Goal: Transaction & Acquisition: Purchase product/service

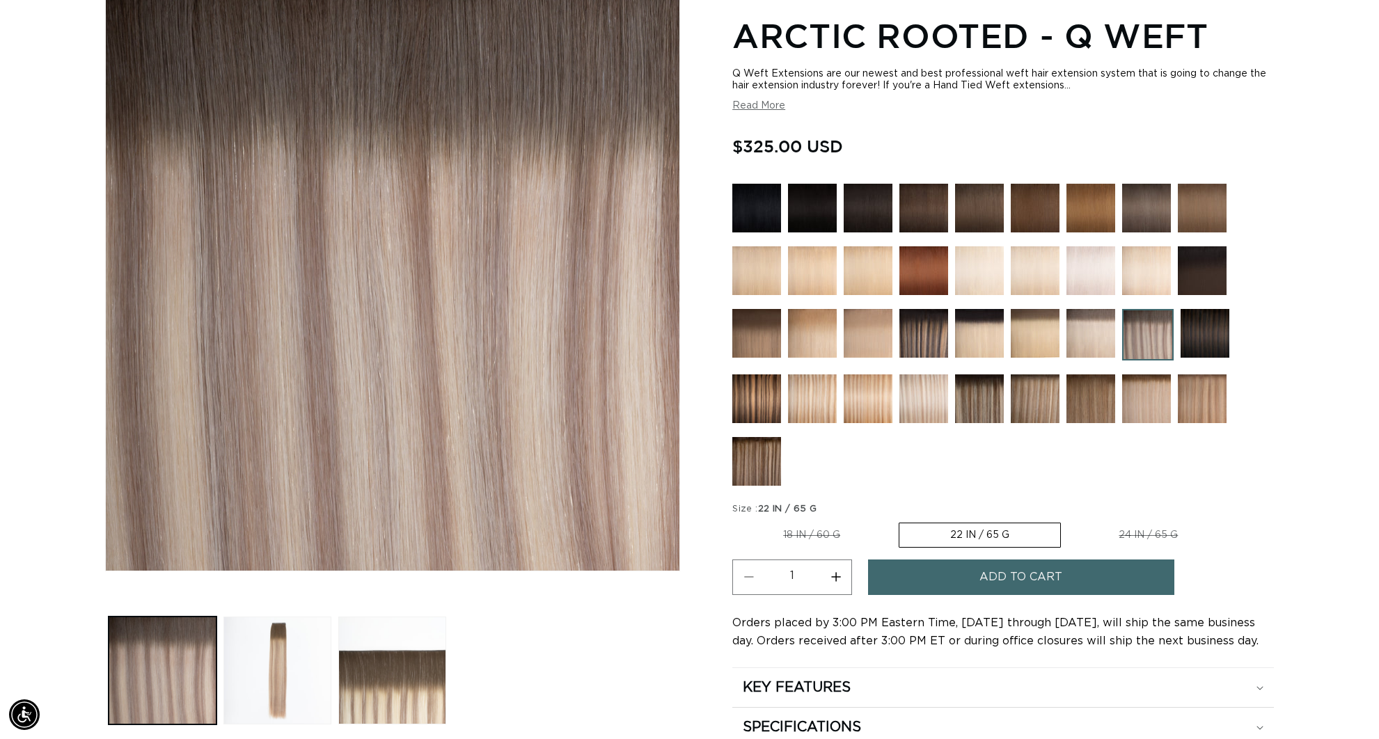
scroll to position [0, 2475]
click at [995, 537] on label "22 IN / 65 G Variant sold out or unavailable" at bounding box center [980, 535] width 162 height 25
click at [899, 521] on input "22 IN / 65 G Variant sold out or unavailable" at bounding box center [898, 520] width 1 height 1
click at [949, 529] on label "22 IN / 65 G Variant sold out or unavailable" at bounding box center [980, 535] width 162 height 25
click at [899, 521] on input "22 IN / 65 G Variant sold out or unavailable" at bounding box center [898, 520] width 1 height 1
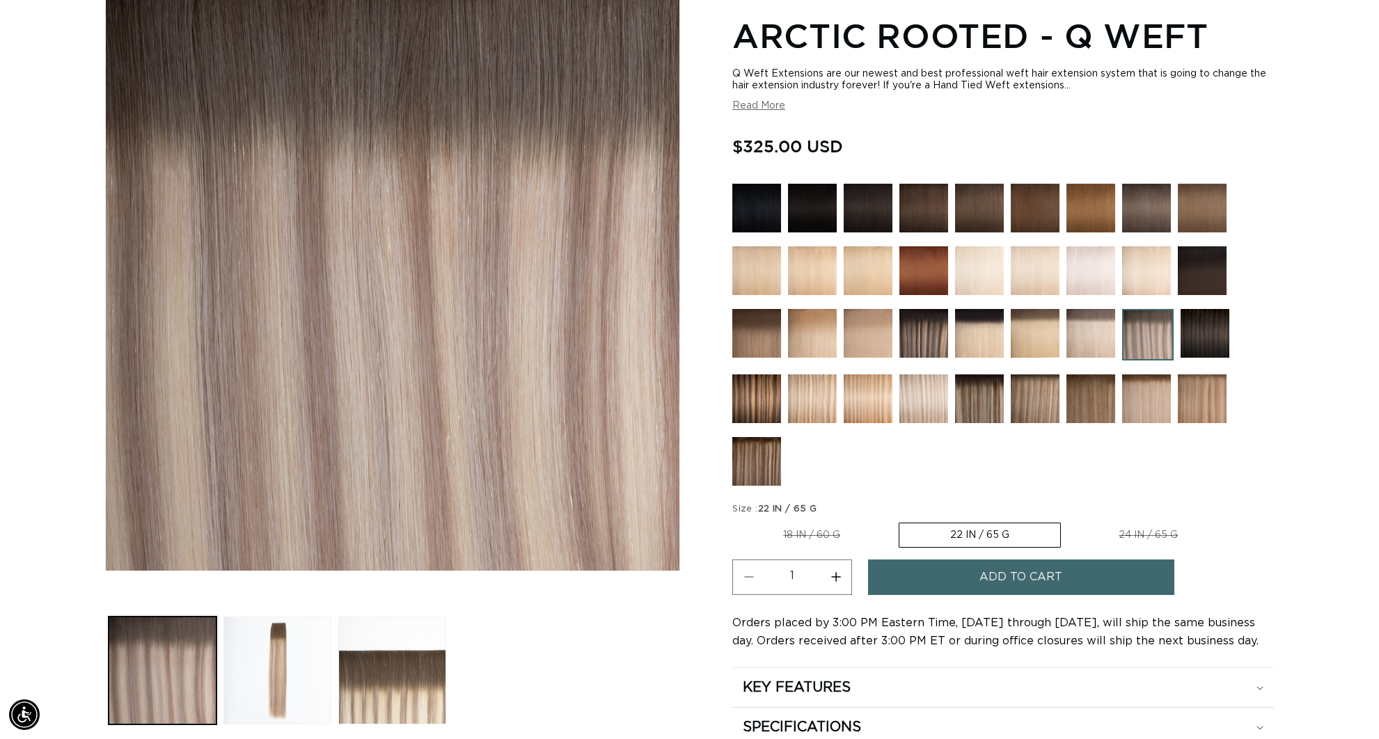
drag, startPoint x: 1024, startPoint y: 537, endPoint x: 990, endPoint y: 537, distance: 34.1
click at [1024, 537] on label "22 IN / 65 G Variant sold out or unavailable" at bounding box center [980, 535] width 162 height 25
click at [899, 521] on input "22 IN / 65 G Variant sold out or unavailable" at bounding box center [898, 520] width 1 height 1
click at [807, 527] on label "18 IN / 60 G Variant sold out or unavailable" at bounding box center [811, 535] width 159 height 24
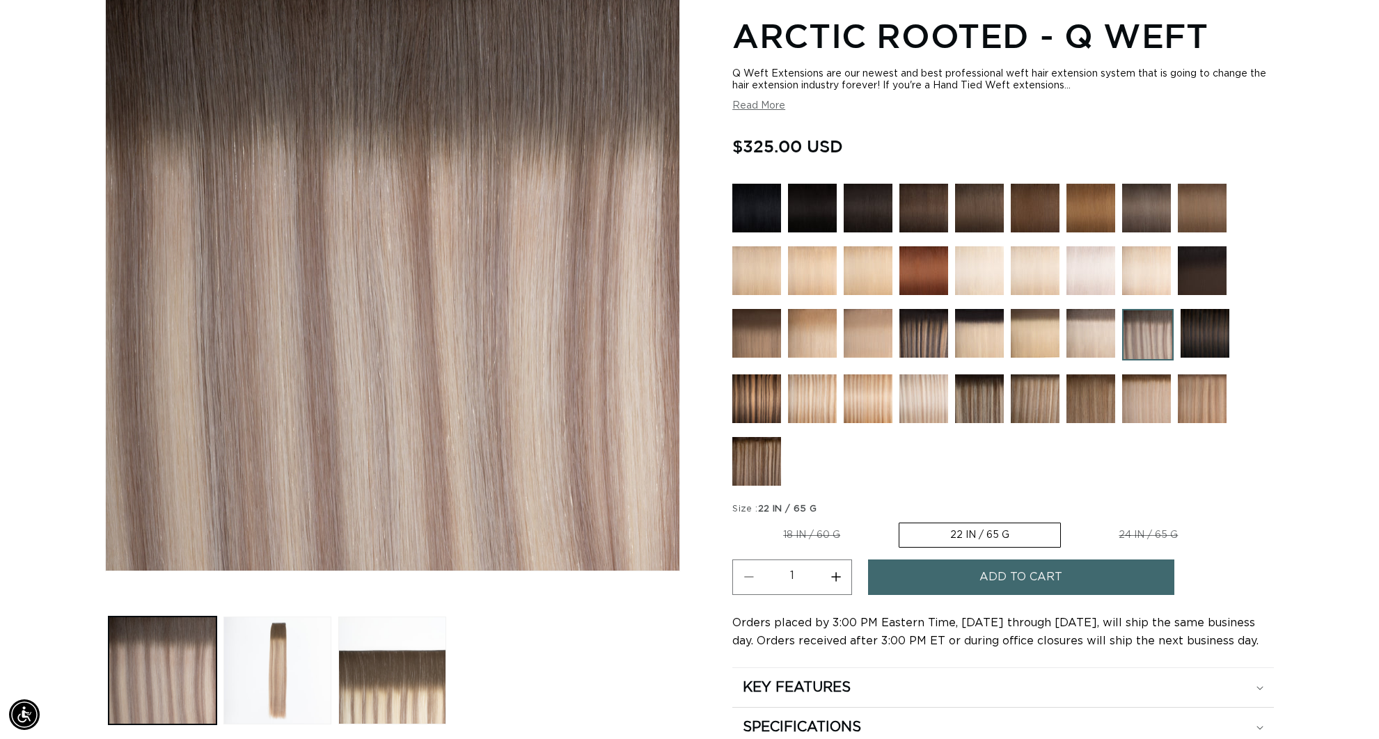
click at [736, 521] on input "18 IN / 60 G Variant sold out or unavailable" at bounding box center [736, 520] width 1 height 1
radio input "true"
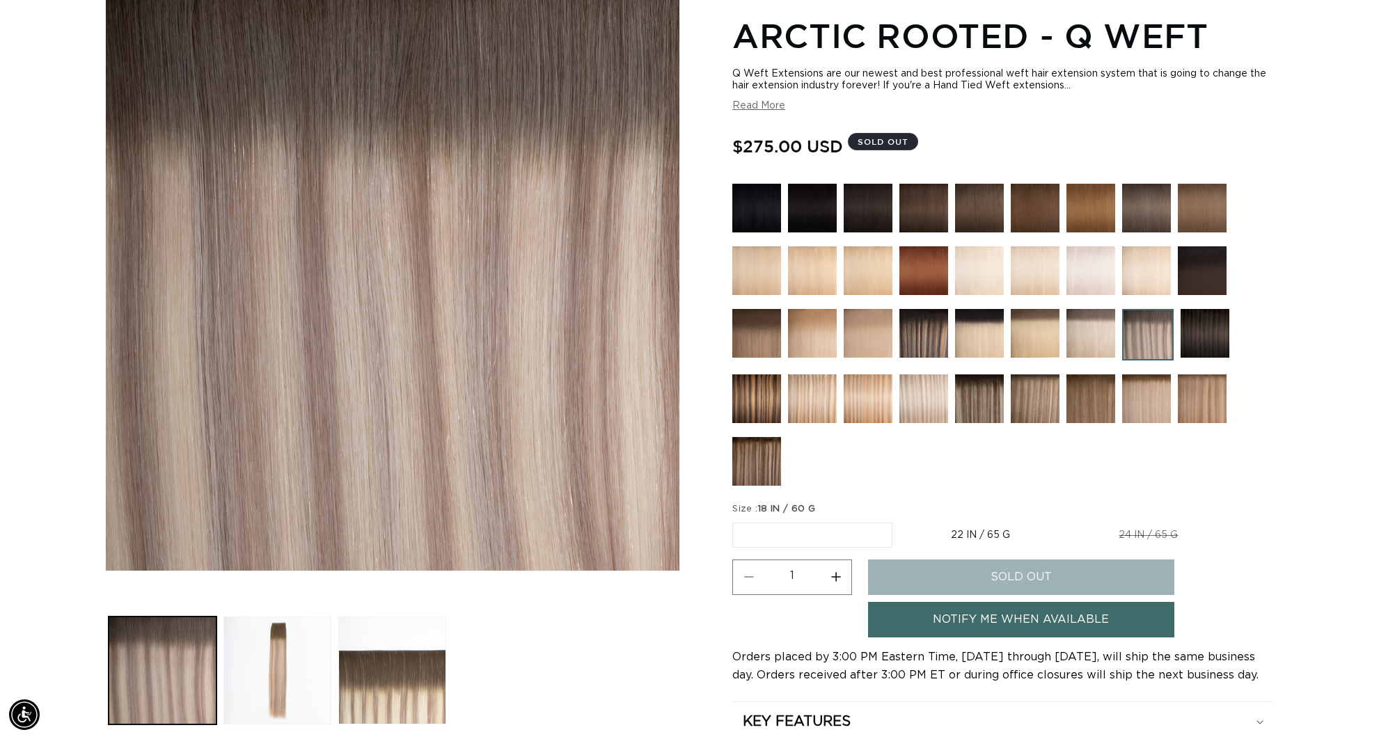
click at [837, 534] on label "18 IN / 60 G Variant sold out or unavailable" at bounding box center [812, 535] width 160 height 25
click at [736, 521] on input "18 IN / 60 G Variant sold out or unavailable" at bounding box center [736, 520] width 1 height 1
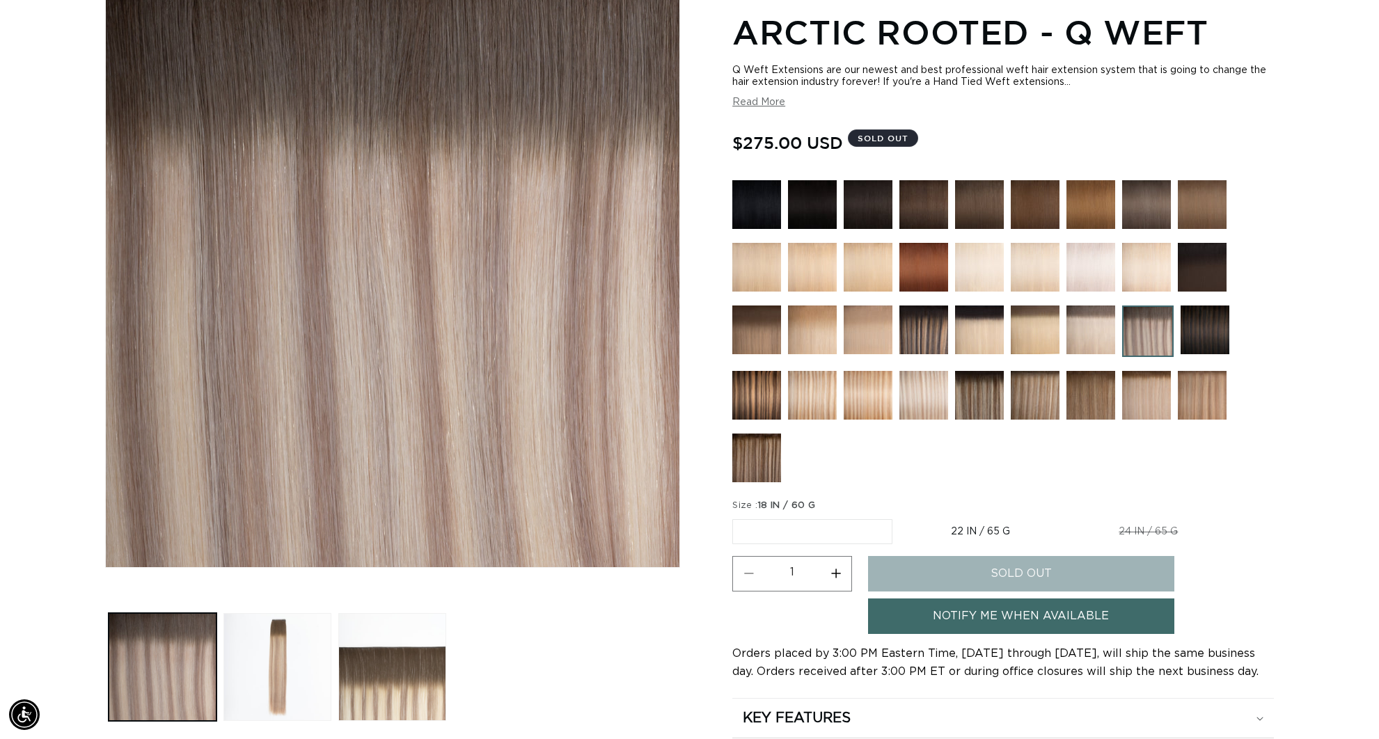
scroll to position [0, 1237]
click at [962, 532] on label "22 IN / 65 G Variant sold out or unavailable" at bounding box center [980, 532] width 161 height 24
click at [900, 517] on input "22 IN / 65 G Variant sold out or unavailable" at bounding box center [899, 516] width 1 height 1
radio input "true"
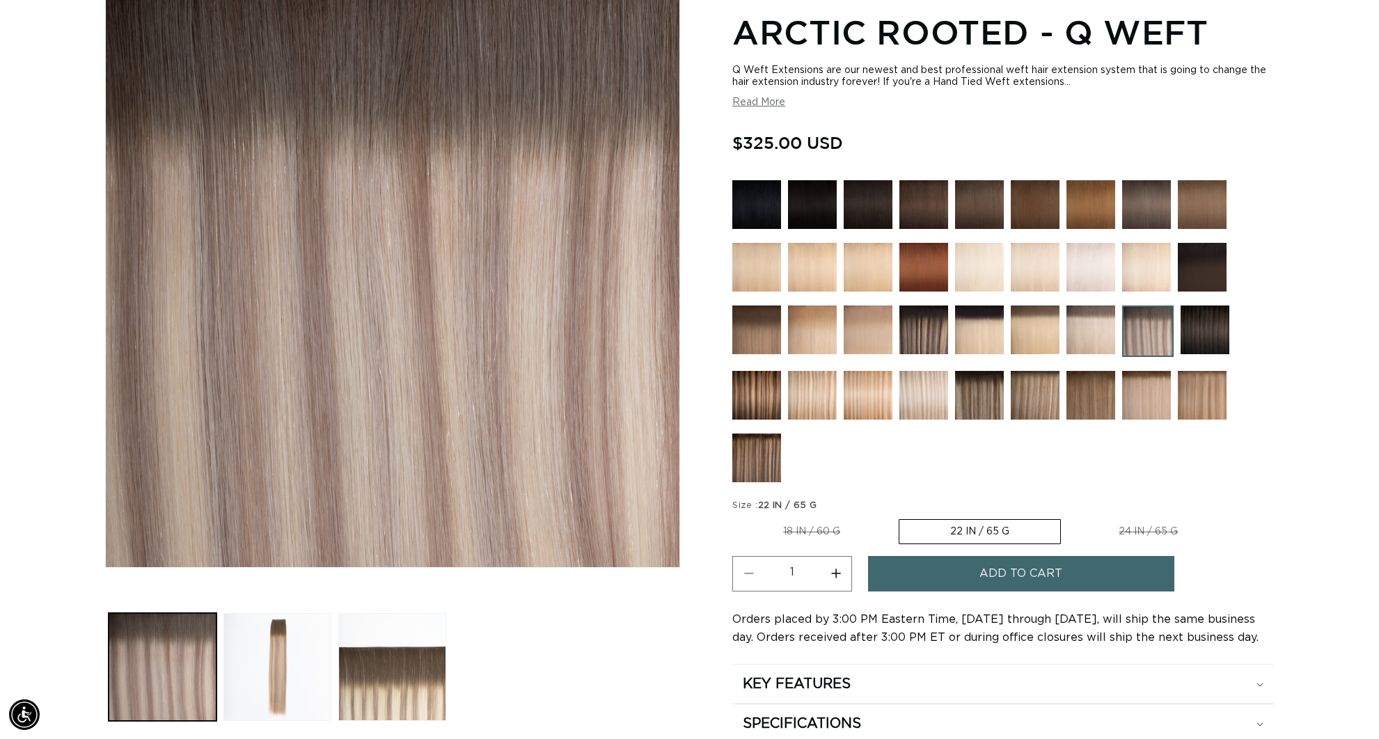
click at [866, 532] on label "18 IN / 60 G Variant sold out or unavailable" at bounding box center [811, 532] width 159 height 24
click at [736, 517] on input "18 IN / 60 G Variant sold out or unavailable" at bounding box center [736, 516] width 1 height 1
radio input "true"
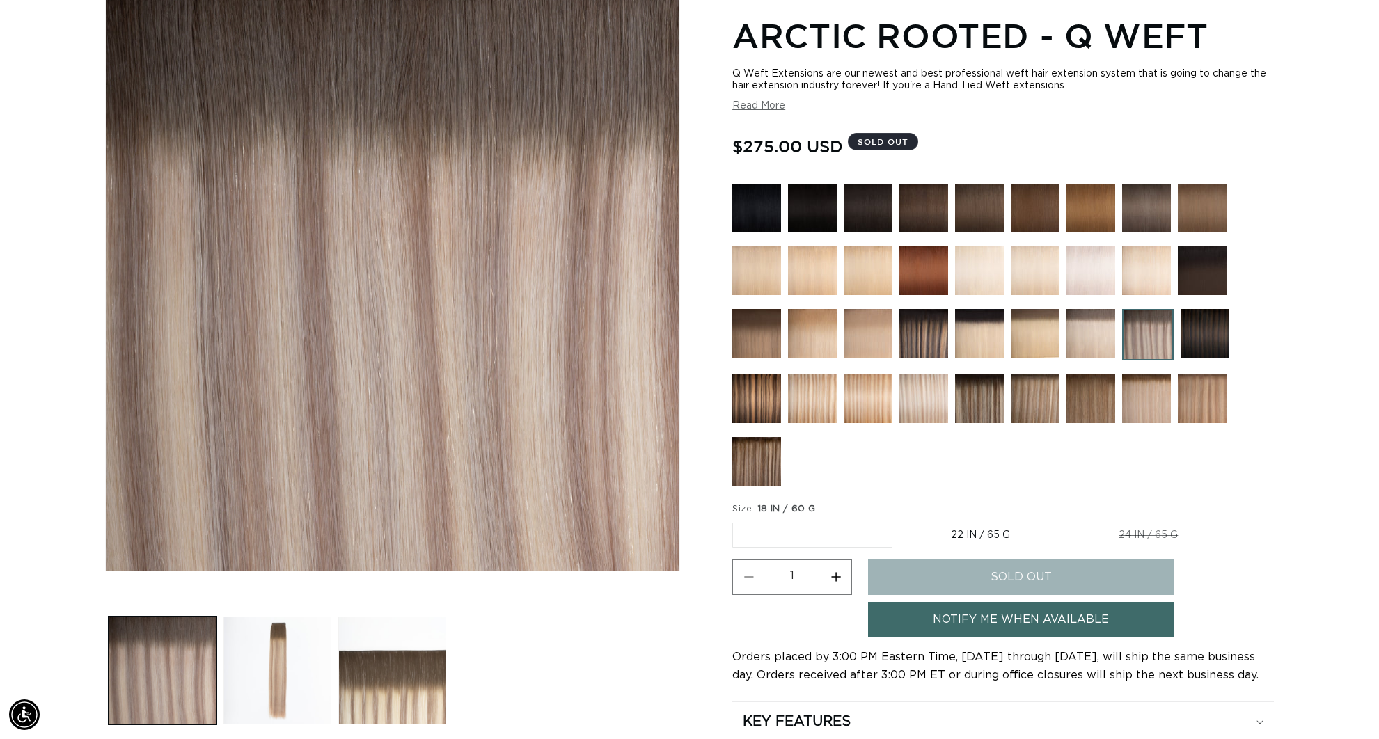
click at [990, 530] on label "22 IN / 65 G Variant sold out or unavailable" at bounding box center [980, 535] width 161 height 24
click at [900, 521] on input "22 IN / 65 G Variant sold out or unavailable" at bounding box center [899, 520] width 1 height 1
radio input "true"
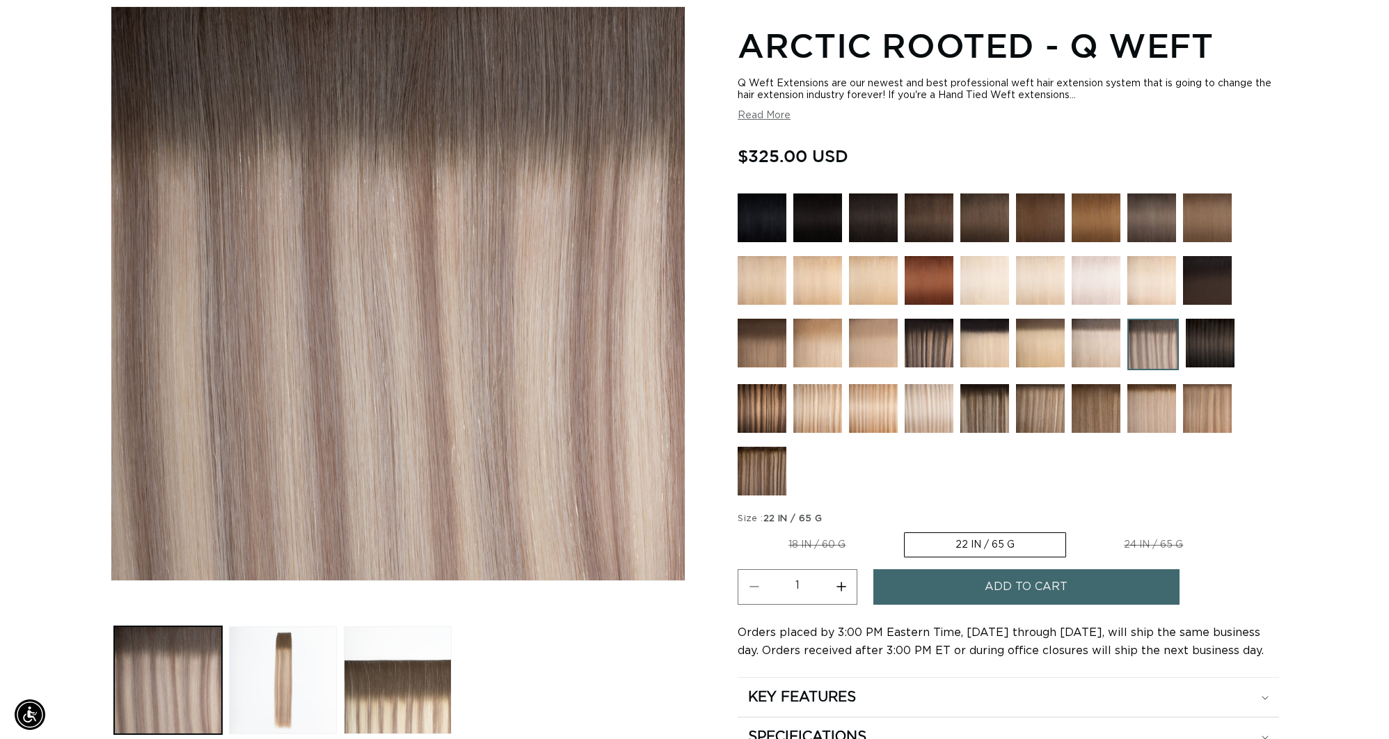
scroll to position [0, 1237]
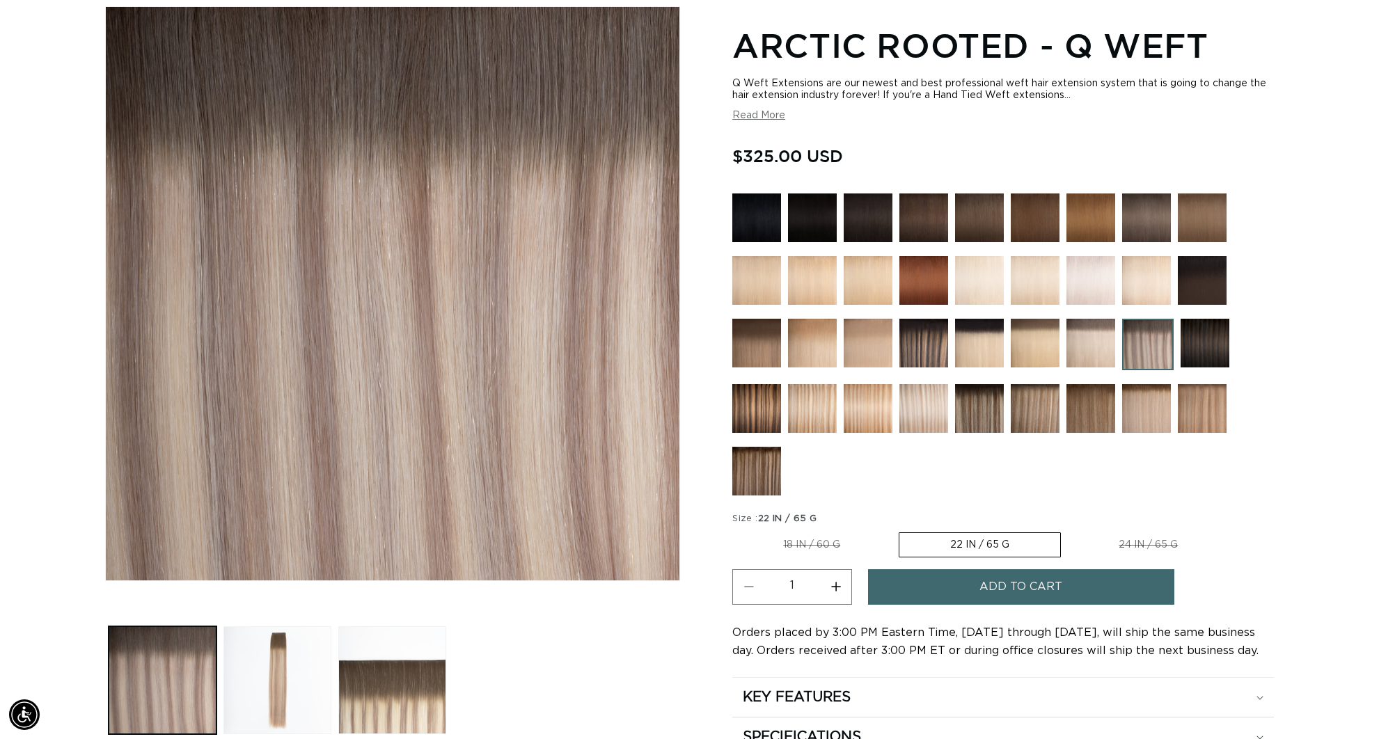
click at [1001, 584] on span "Add to cart" at bounding box center [1020, 586] width 83 height 35
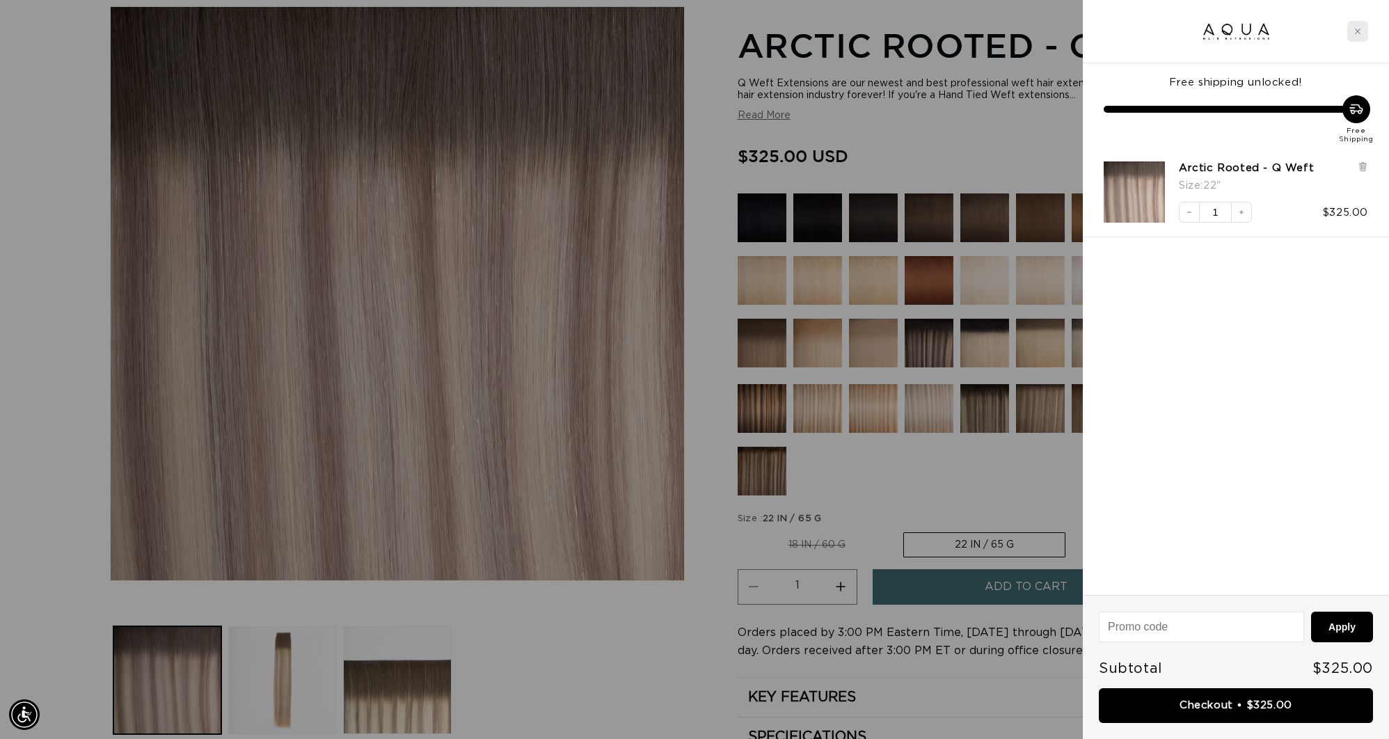
click at [1361, 26] on div "Close cart" at bounding box center [1357, 31] width 21 height 21
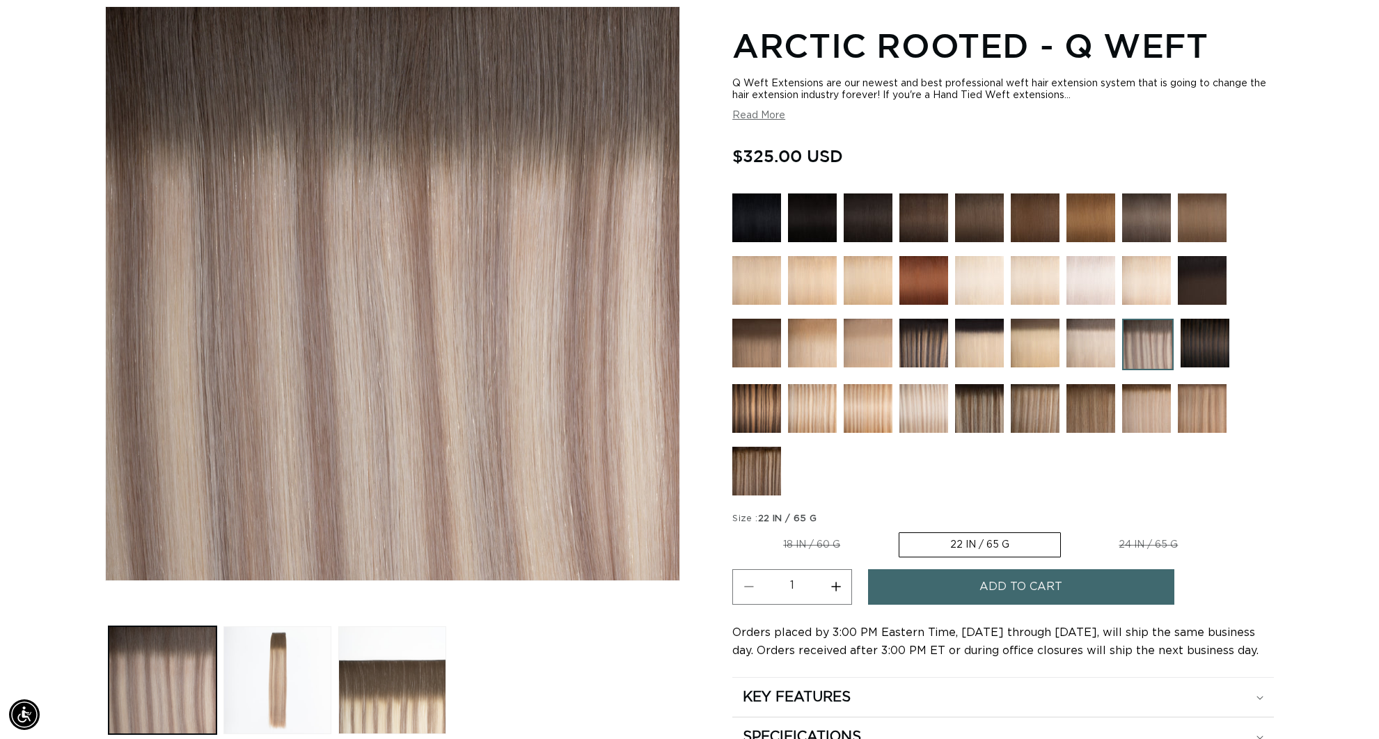
scroll to position [0, 0]
click at [1149, 340] on img at bounding box center [1148, 345] width 52 height 52
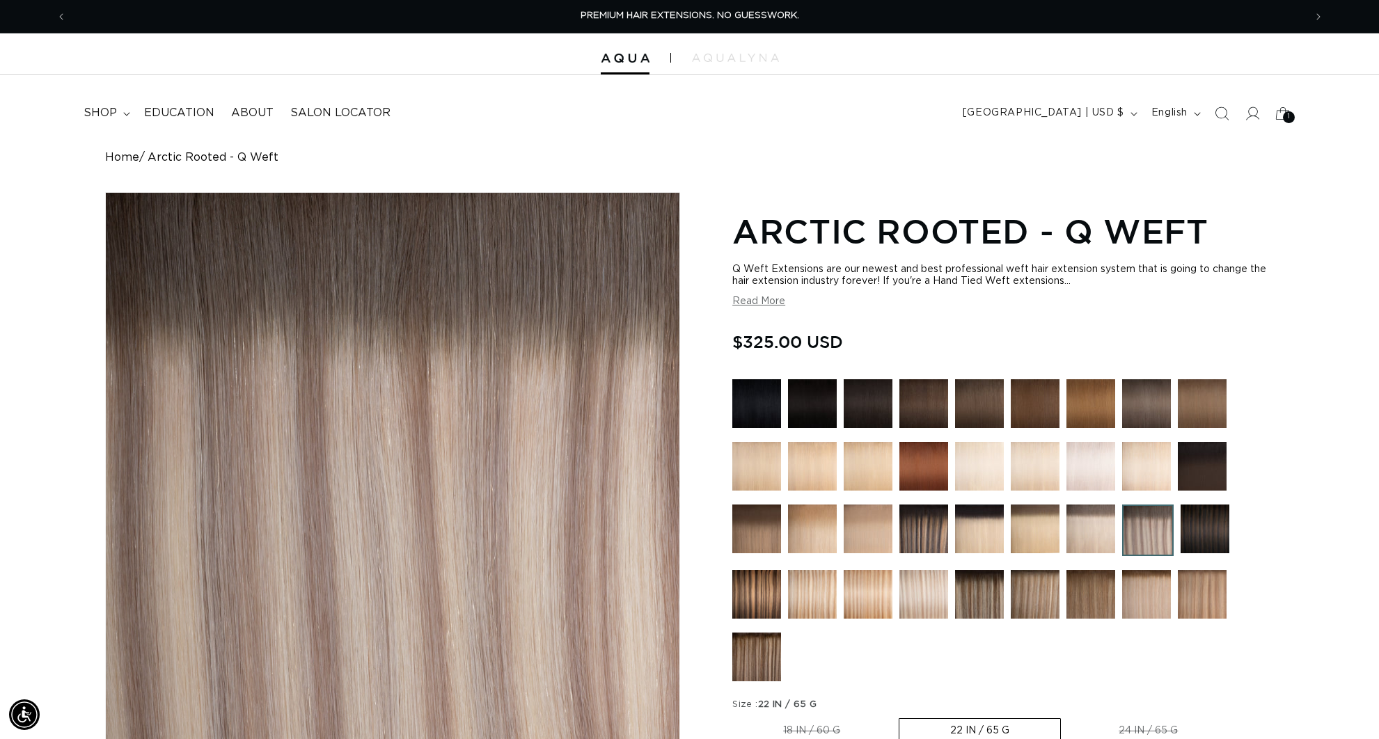
click at [933, 602] on img at bounding box center [923, 594] width 49 height 49
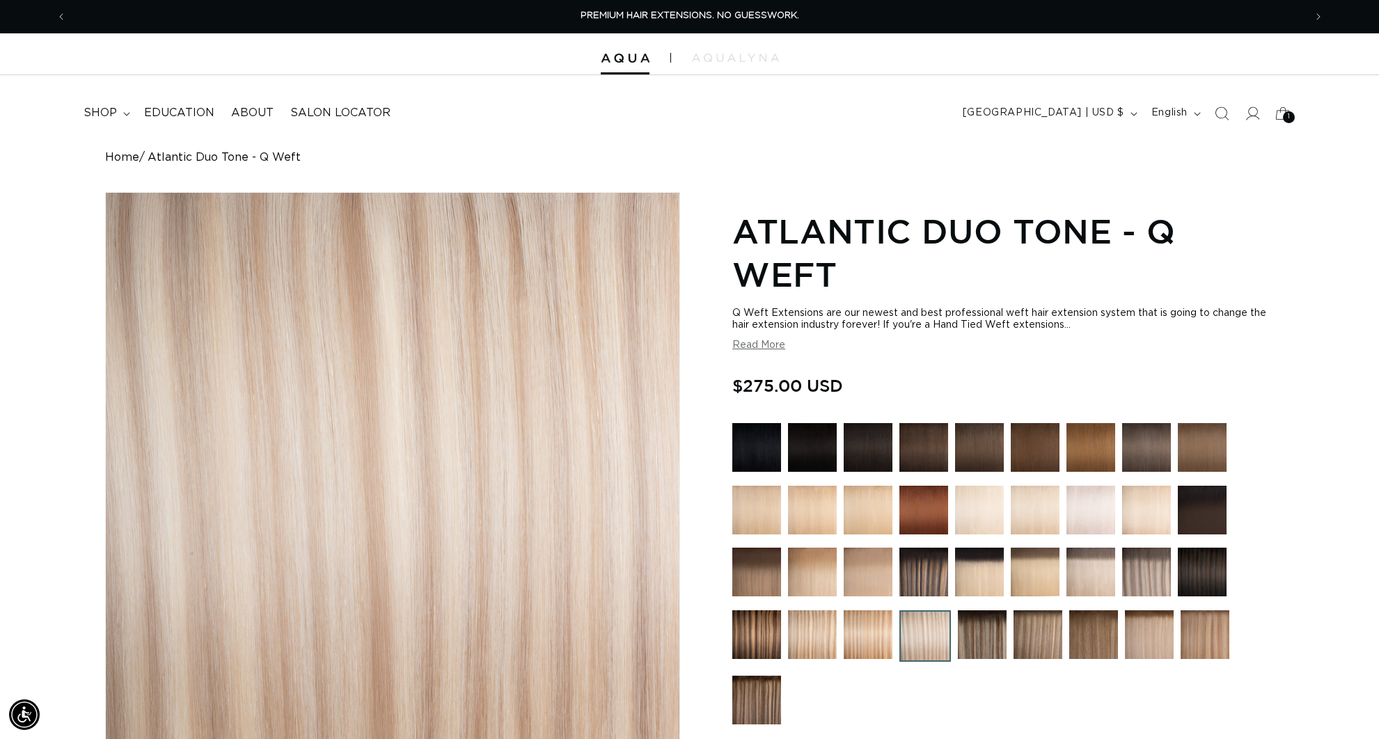
click at [986, 647] on img at bounding box center [982, 634] width 49 height 49
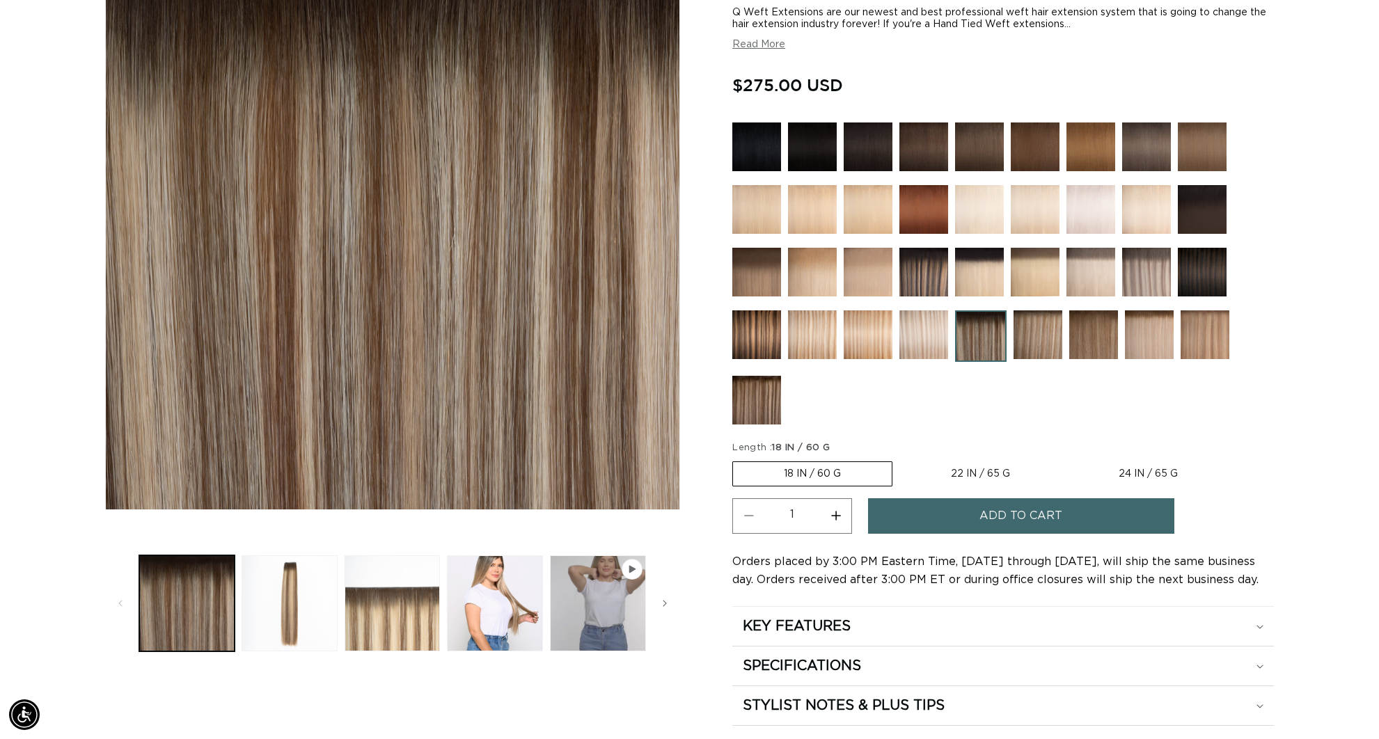
scroll to position [0, 2475]
click at [1150, 276] on img at bounding box center [1146, 272] width 49 height 49
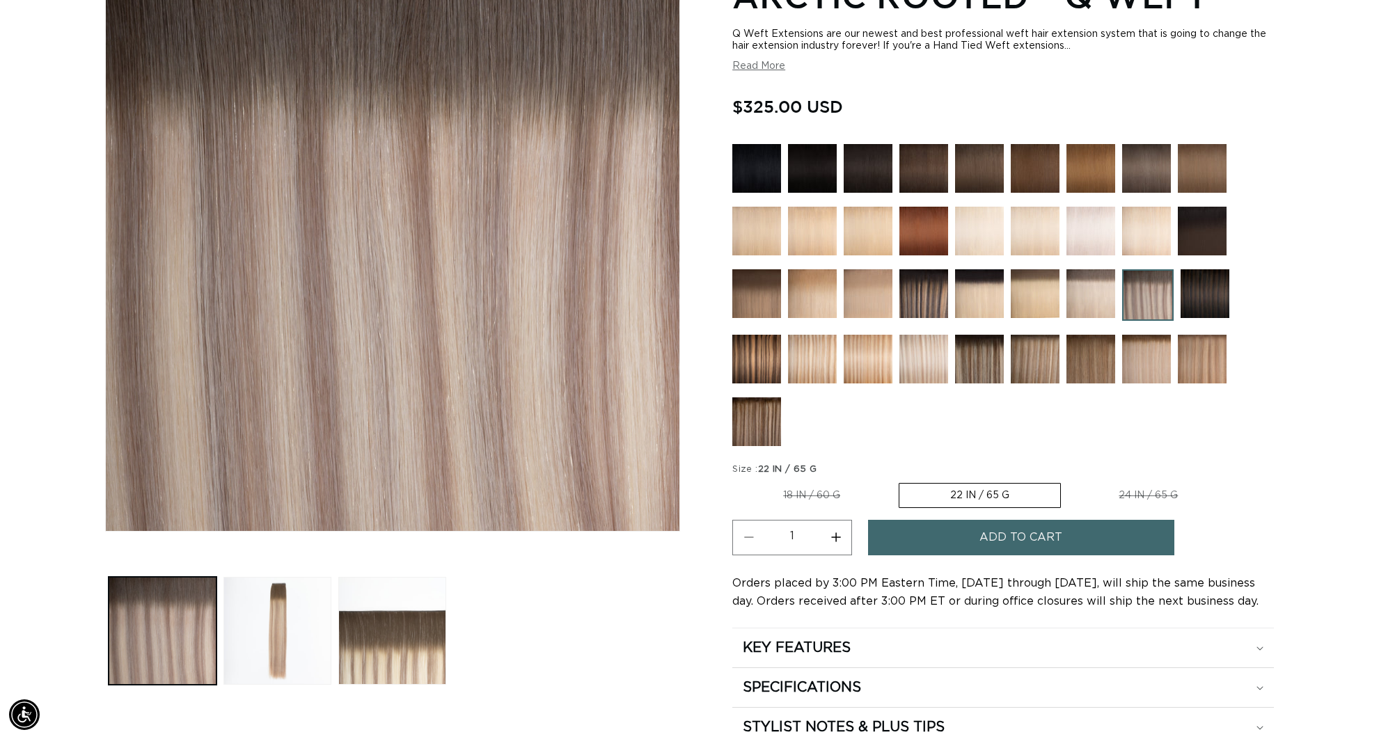
scroll to position [0, 2475]
click at [1147, 166] on img at bounding box center [1146, 168] width 49 height 49
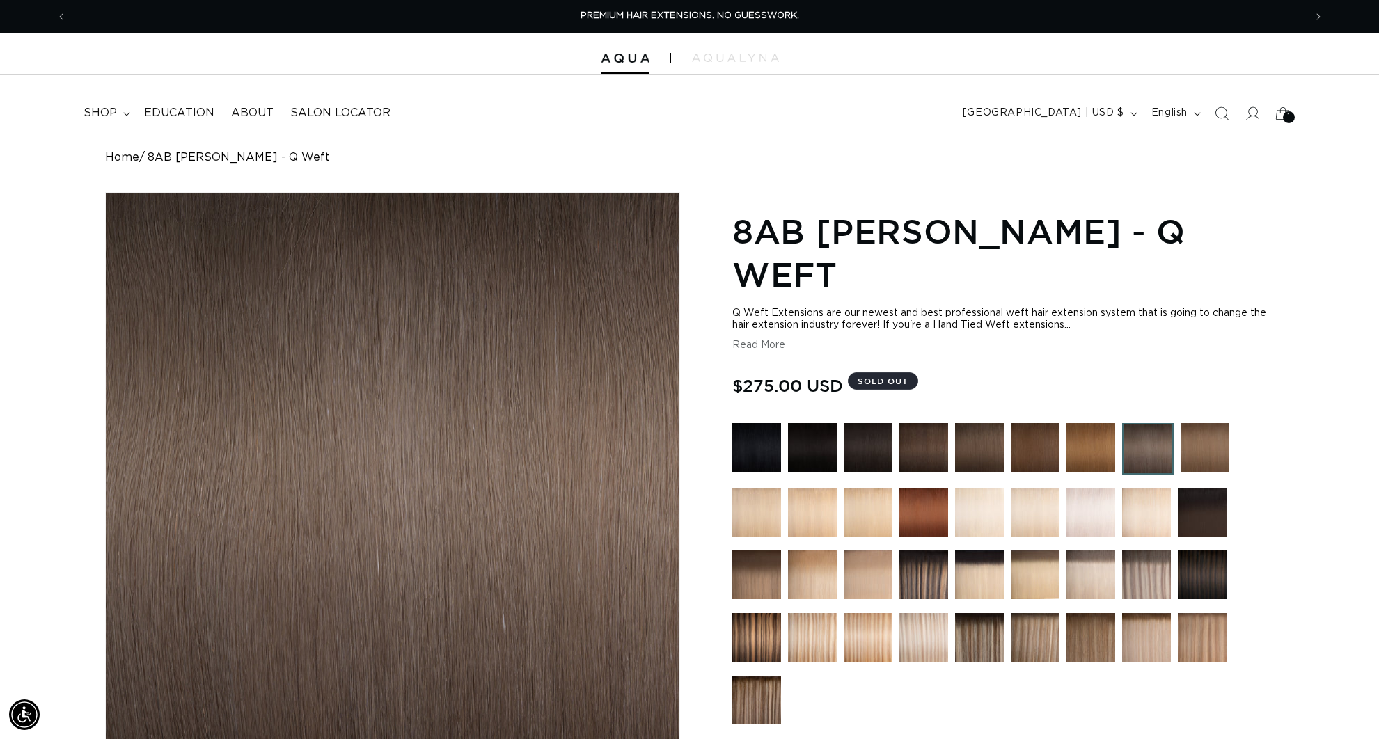
click at [1146, 489] on img at bounding box center [1146, 513] width 49 height 49
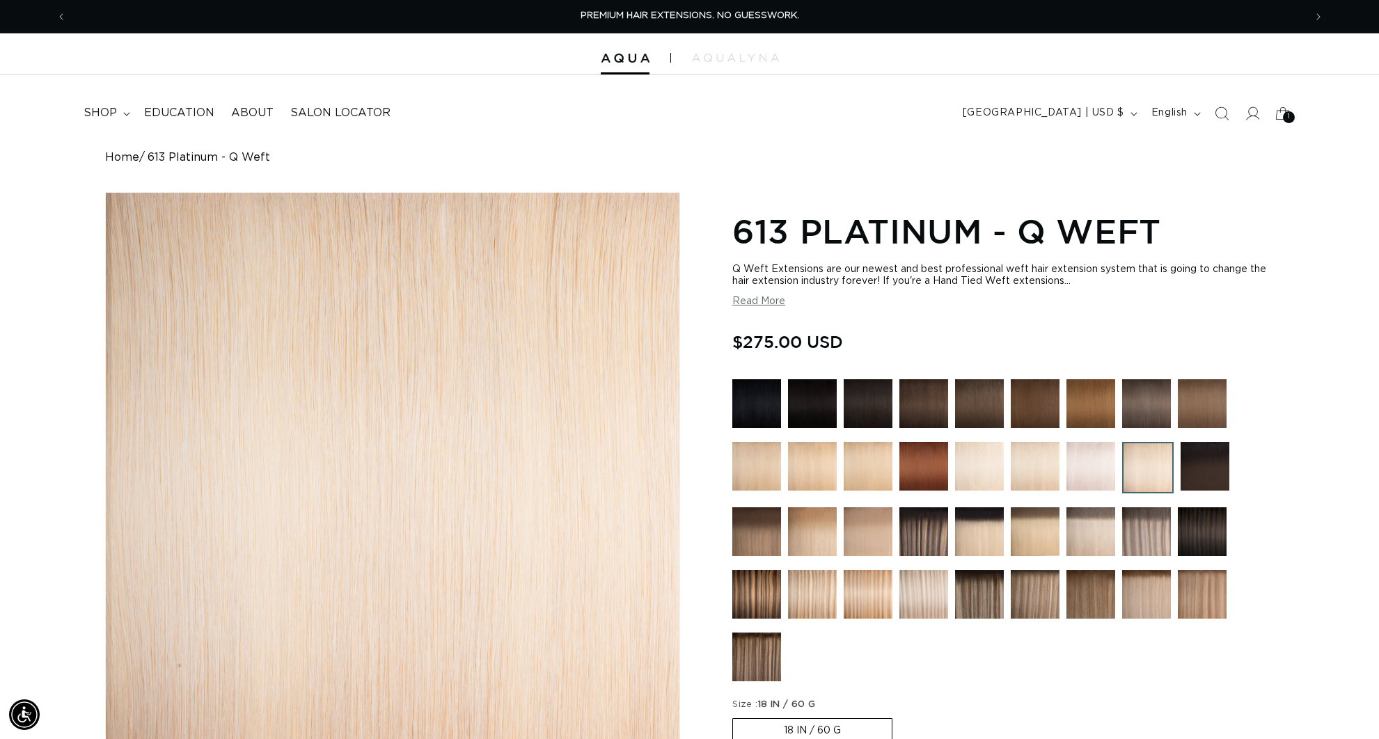
click at [933, 535] on img at bounding box center [923, 531] width 49 height 49
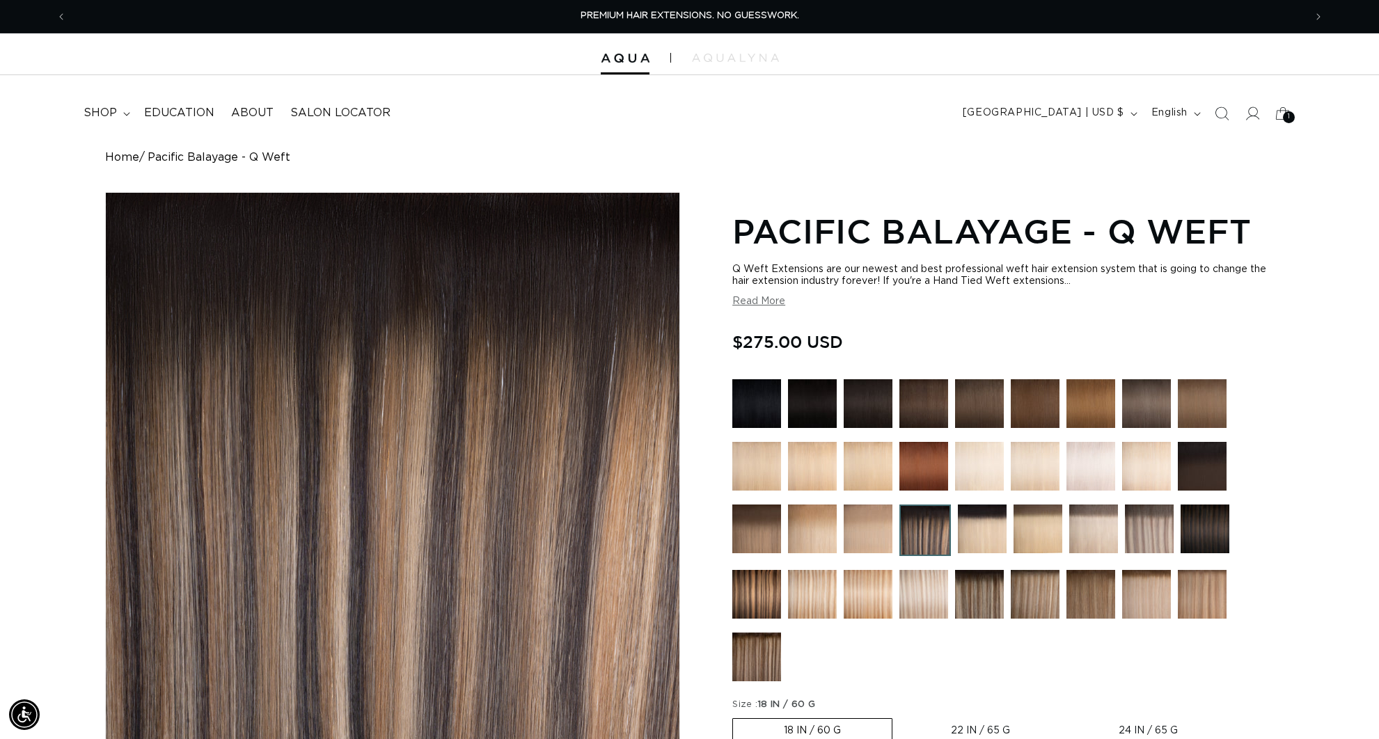
click at [1159, 537] on img at bounding box center [1149, 529] width 49 height 49
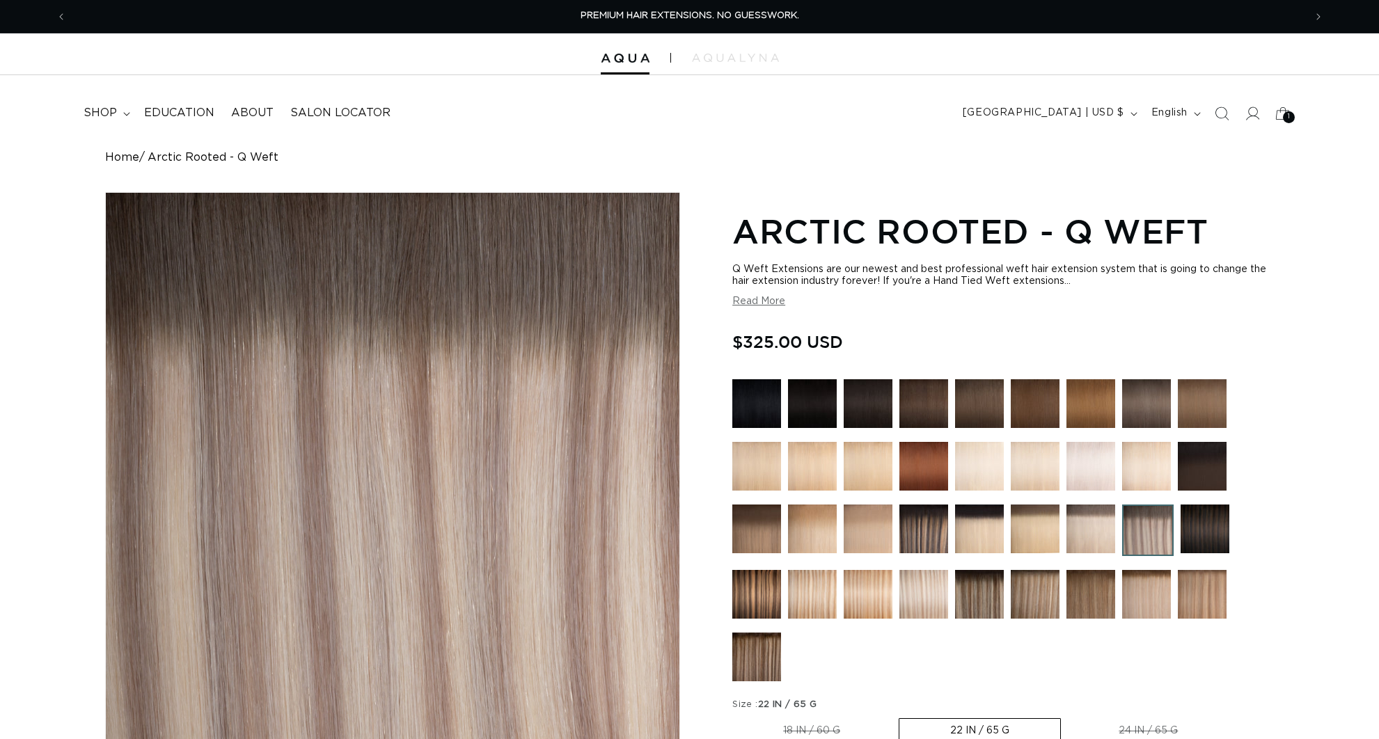
click at [937, 593] on img at bounding box center [923, 594] width 49 height 49
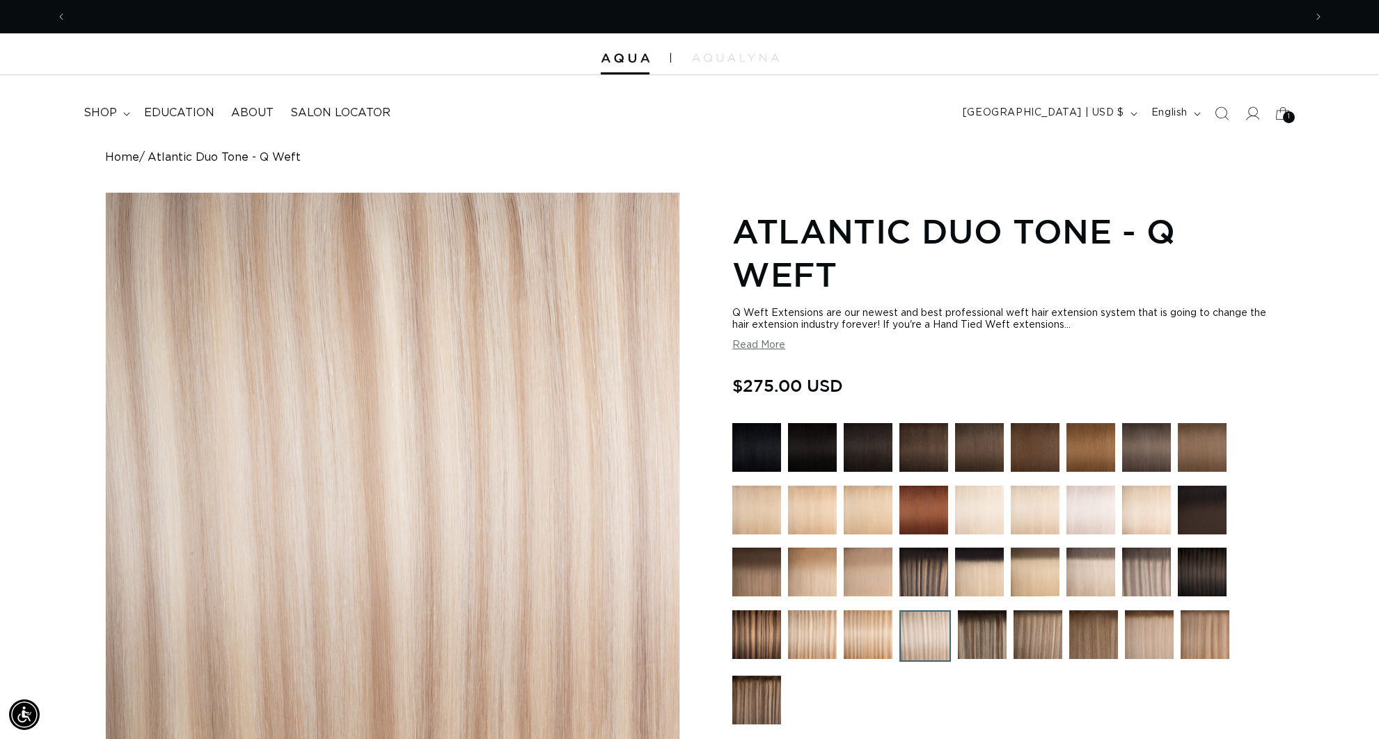
click at [979, 637] on img at bounding box center [982, 634] width 49 height 49
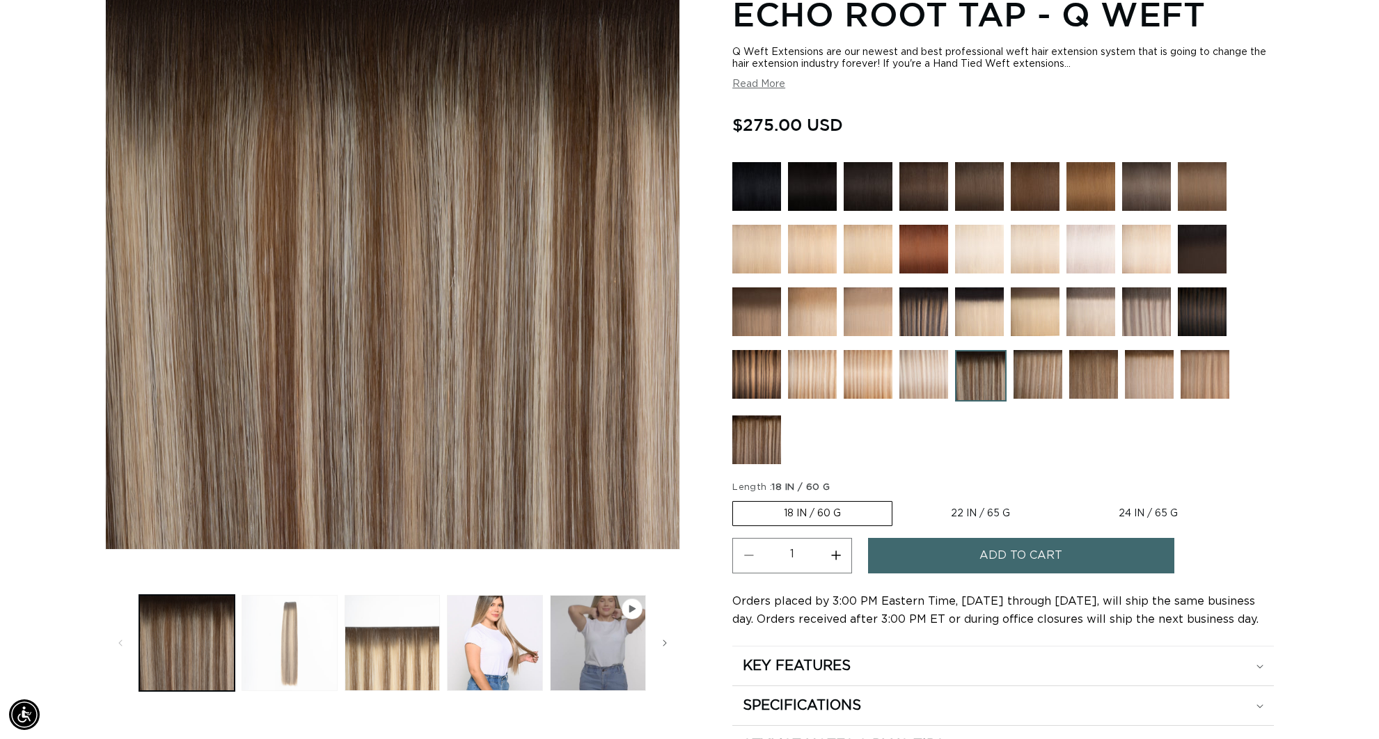
scroll to position [0, 2475]
click at [294, 640] on button "Load image 2 in gallery view" at bounding box center [290, 643] width 96 height 96
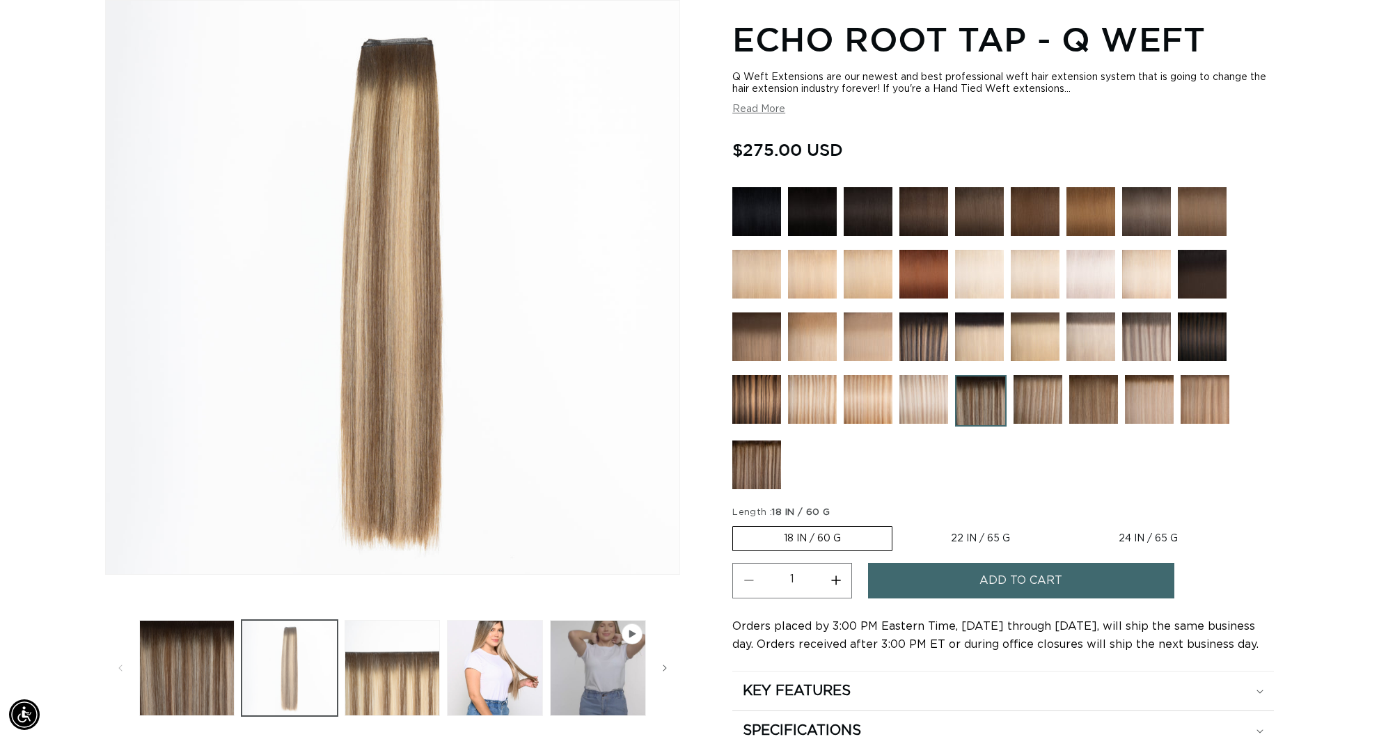
scroll to position [0, 0]
click at [379, 677] on button "Load image 3 in gallery view" at bounding box center [393, 668] width 96 height 96
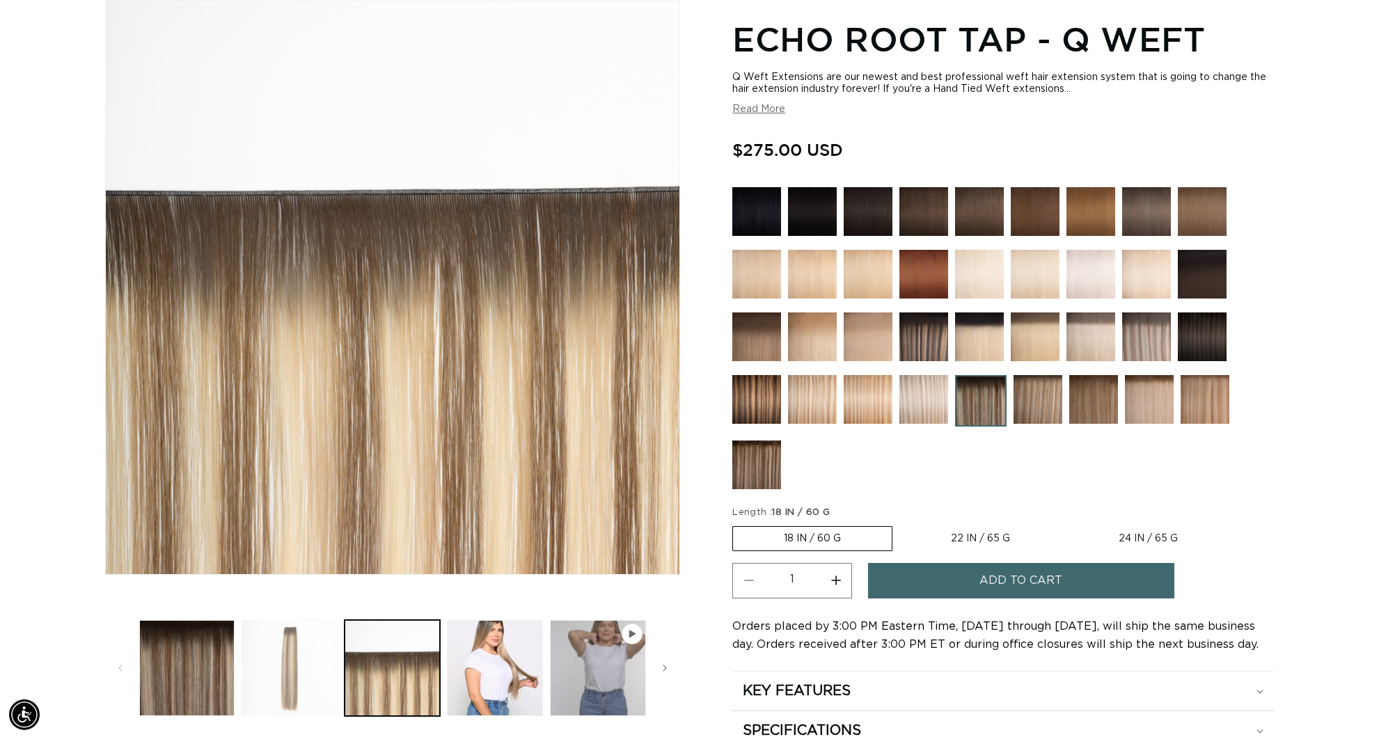
scroll to position [0, 2475]
click at [303, 676] on button "Load image 2 in gallery view" at bounding box center [290, 668] width 96 height 96
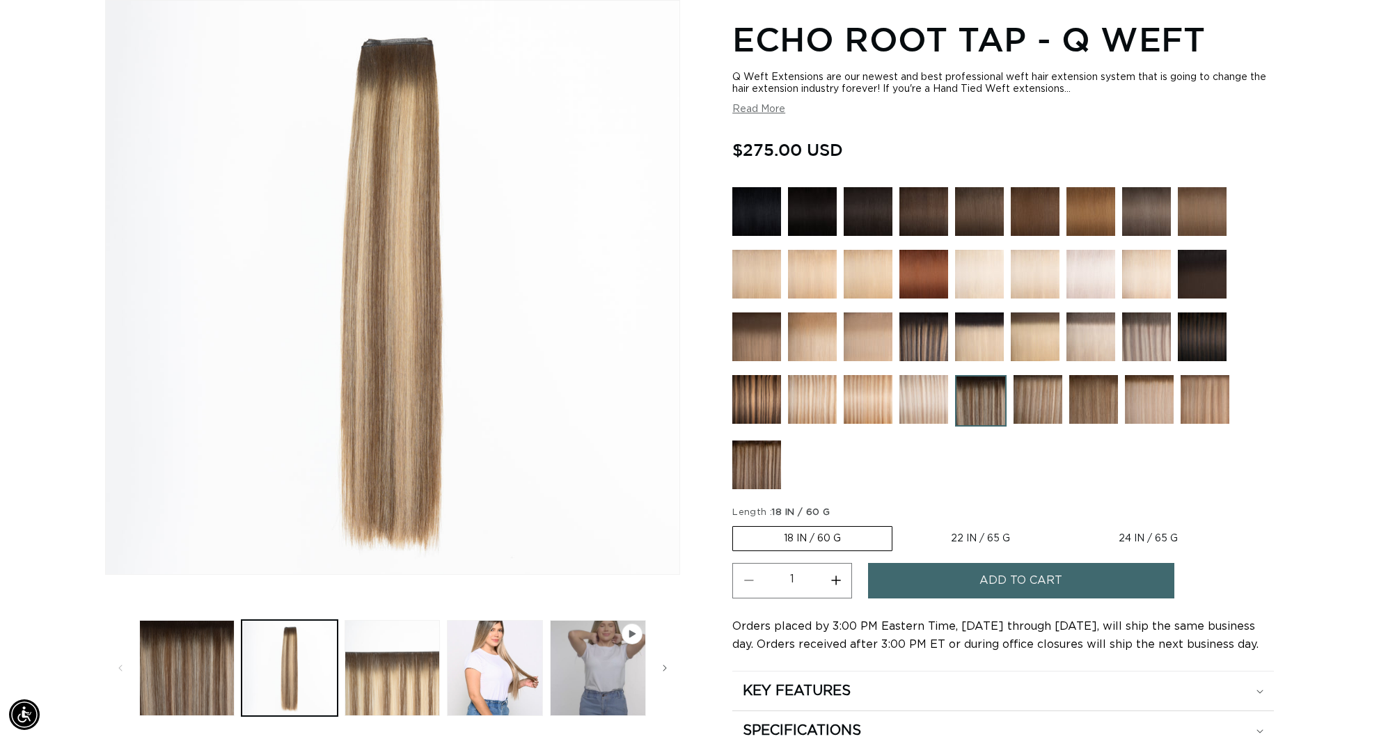
scroll to position [0, 0]
click at [1159, 344] on img at bounding box center [1146, 336] width 49 height 49
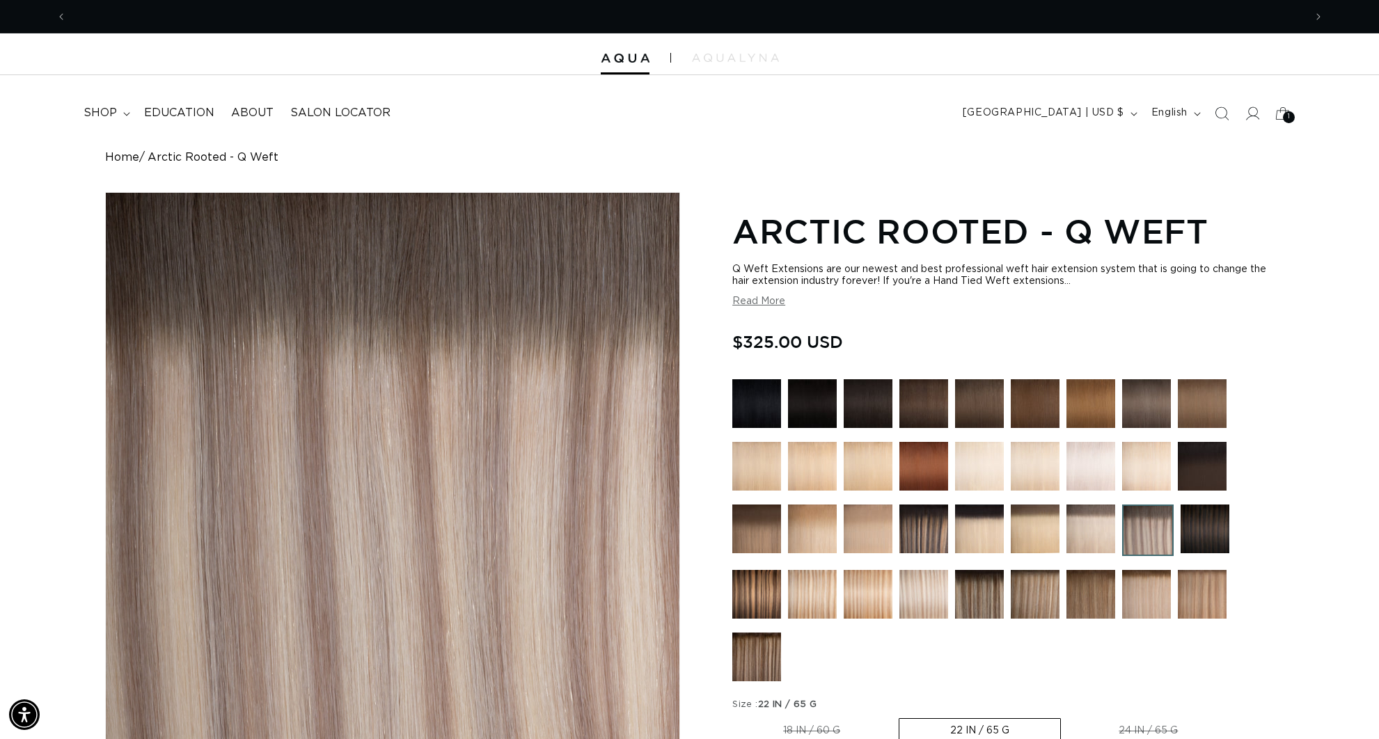
scroll to position [0, 2475]
click at [985, 595] on img at bounding box center [979, 594] width 49 height 49
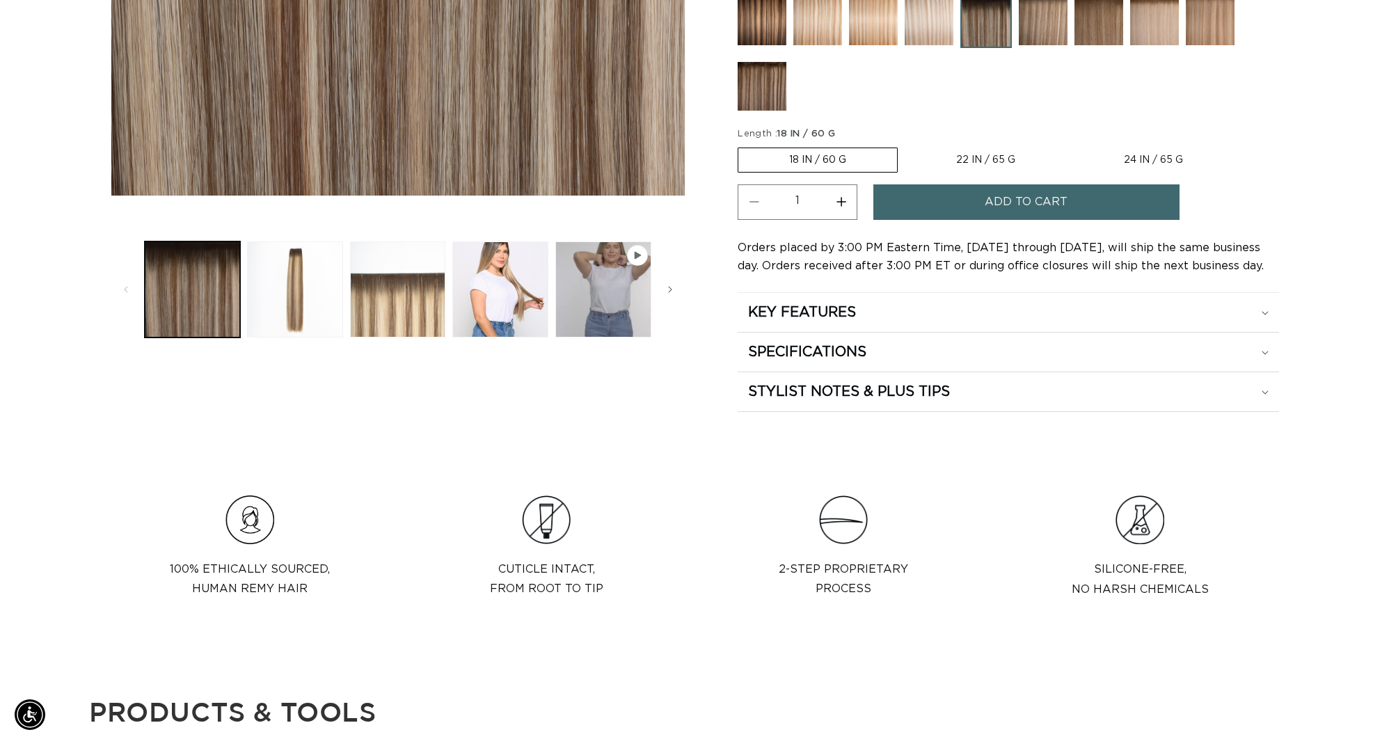
scroll to position [569, 0]
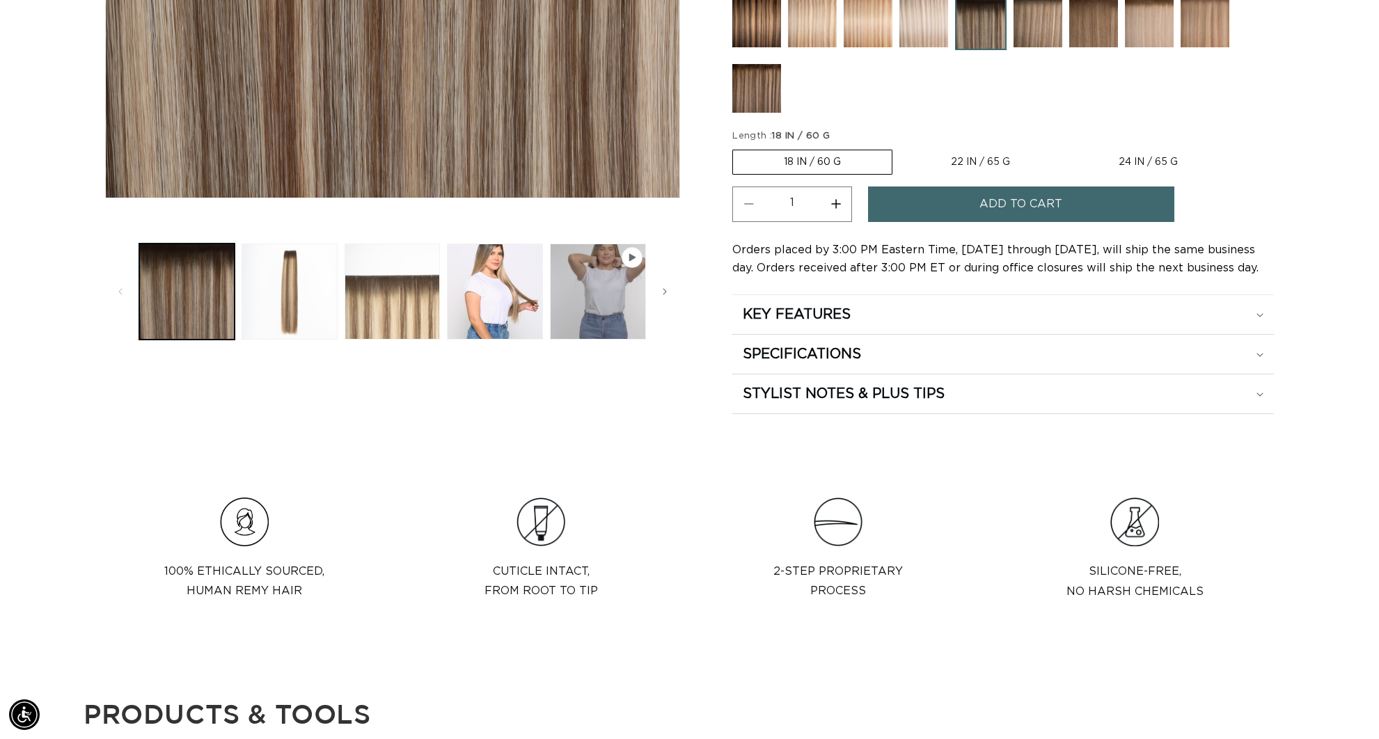
click at [1028, 203] on span "Add to cart" at bounding box center [1020, 204] width 83 height 35
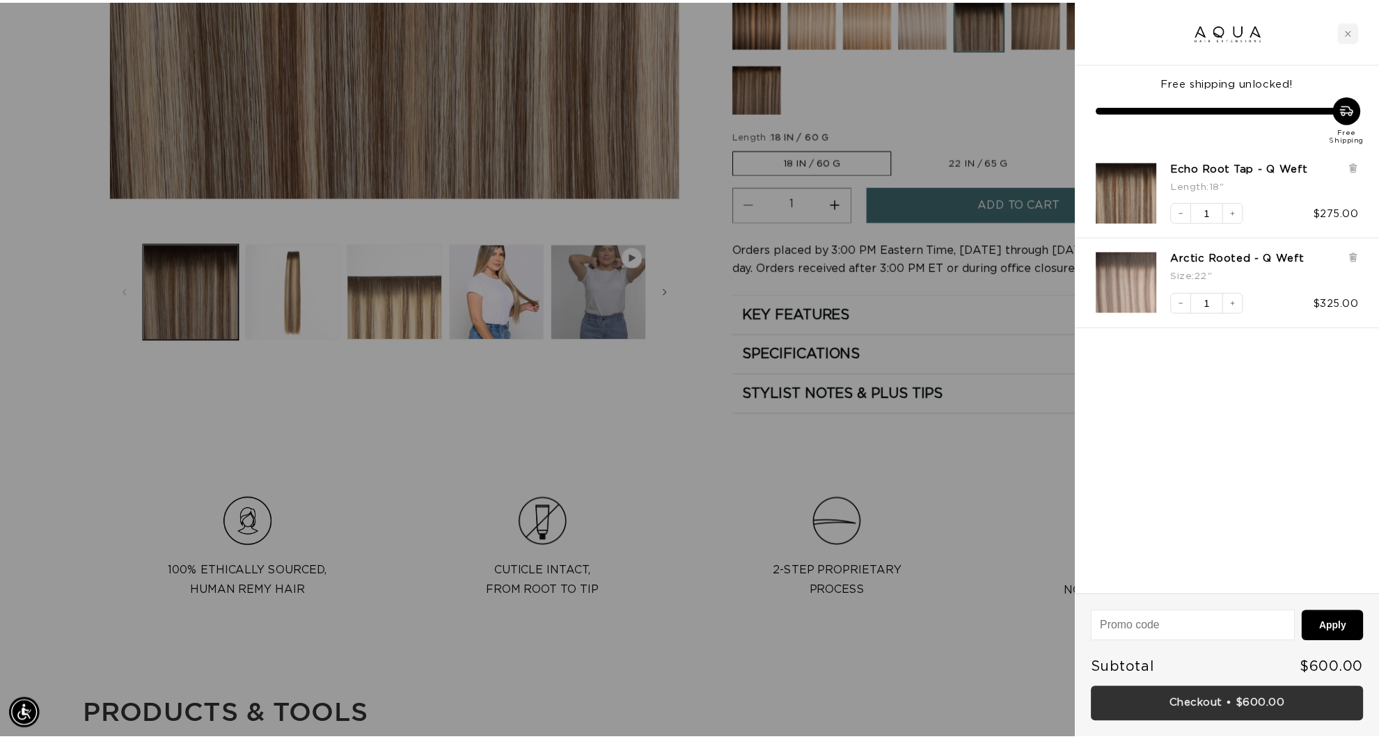
scroll to position [0, 1237]
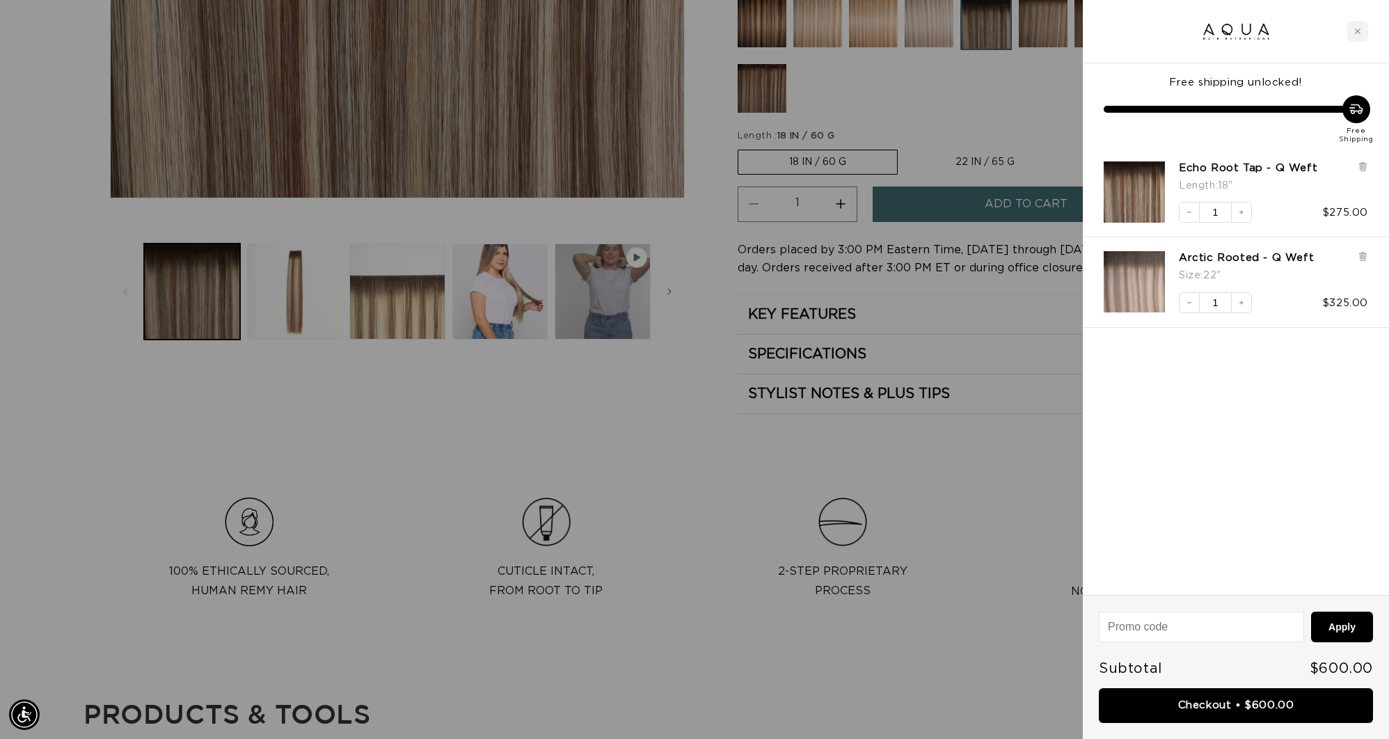
click at [517, 375] on div at bounding box center [694, 369] width 1389 height 739
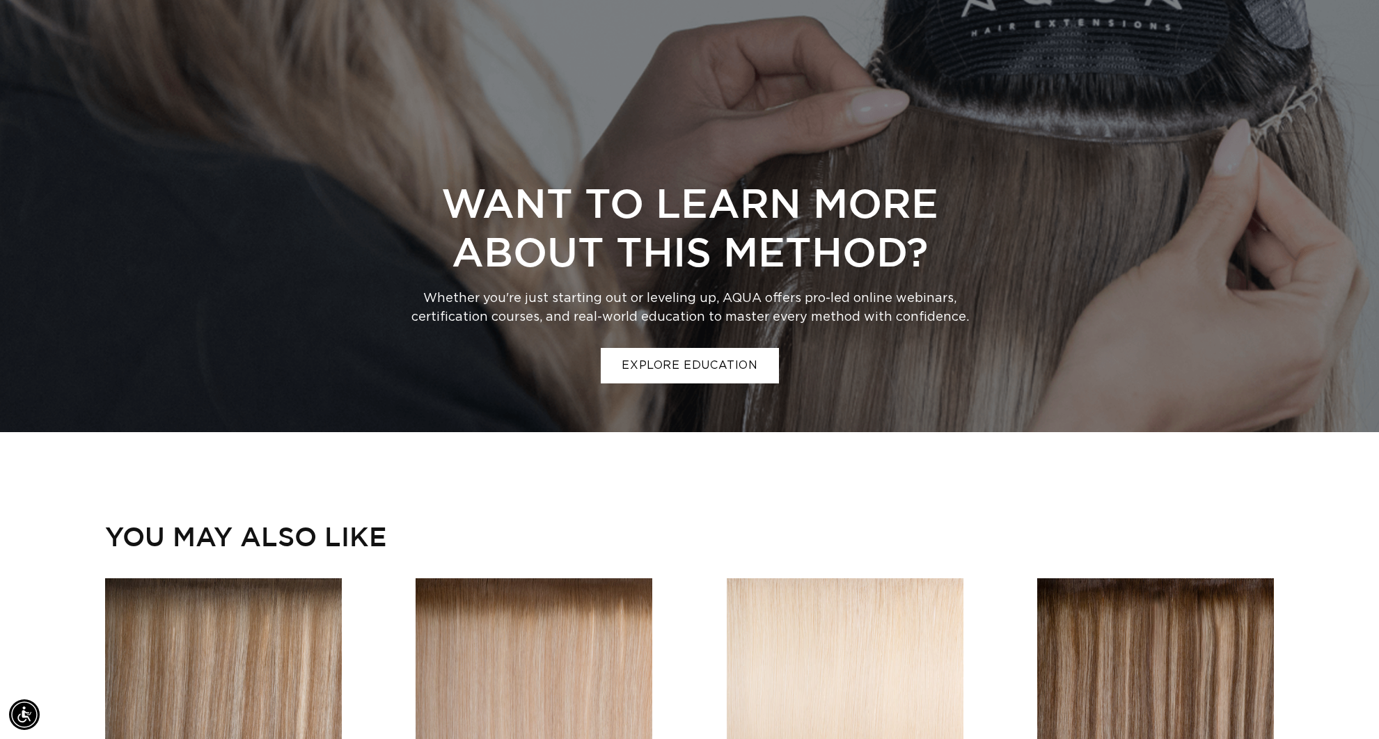
click at [992, 255] on div "Want to Learn More About This Method? Whether you're just starting out or level…" at bounding box center [690, 145] width 1336 height 574
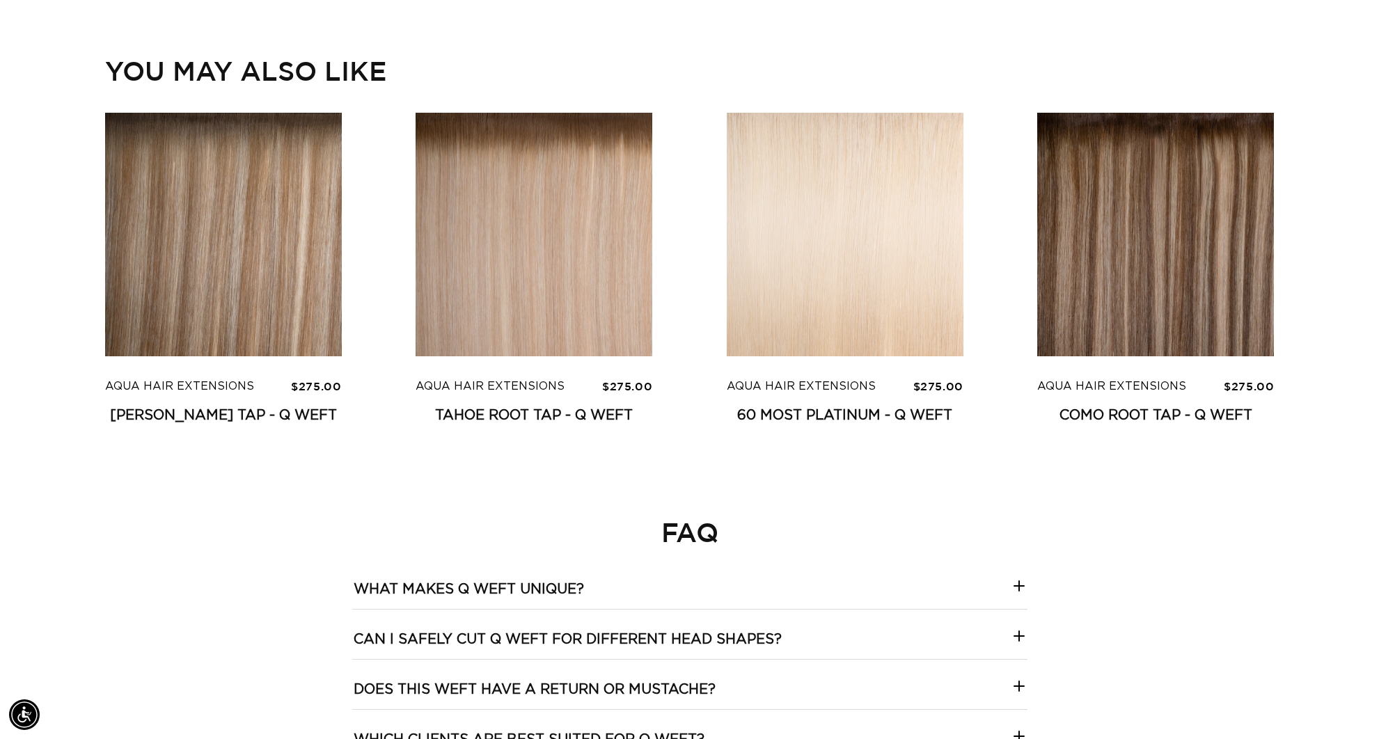
scroll to position [0, 0]
click at [276, 407] on link "Victoria Root Tap - Q Weft" at bounding box center [223, 415] width 237 height 17
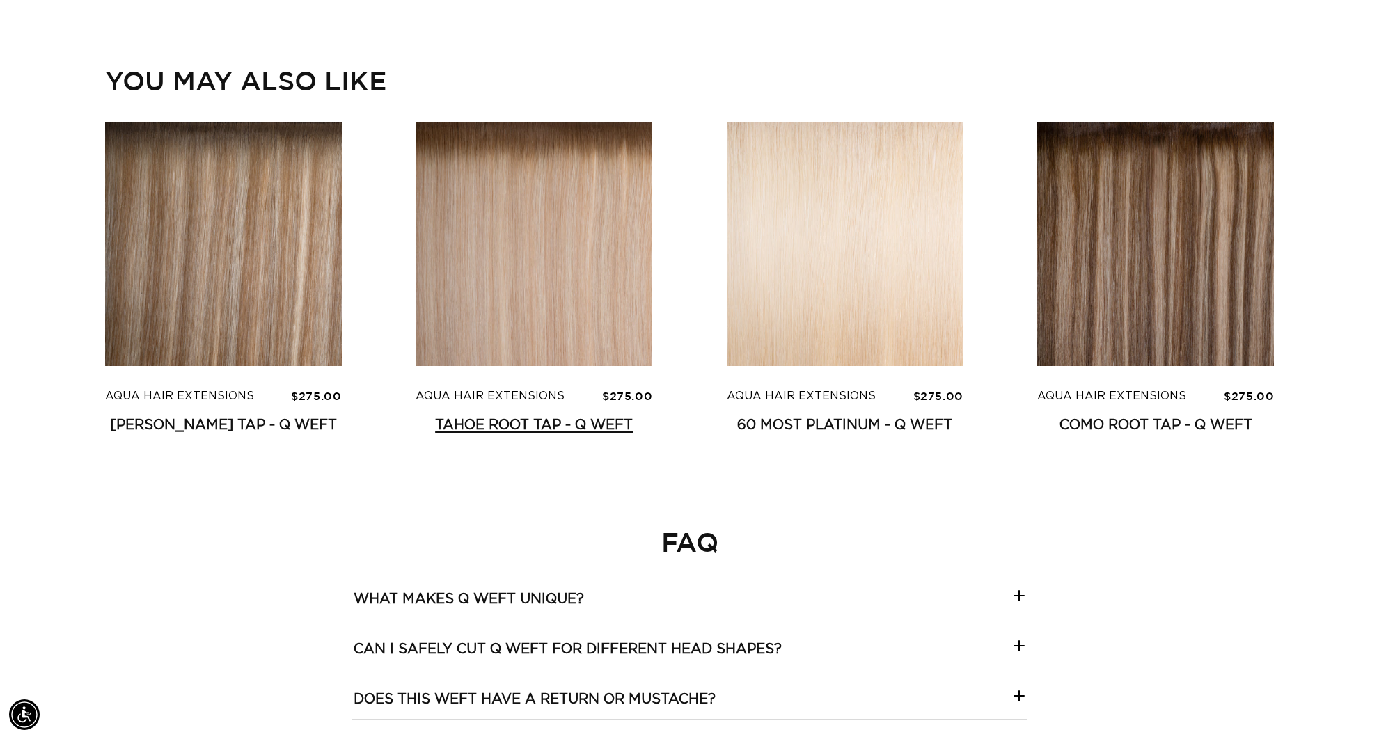
click at [532, 417] on link "Tahoe Root Tap - Q Weft" at bounding box center [533, 425] width 237 height 17
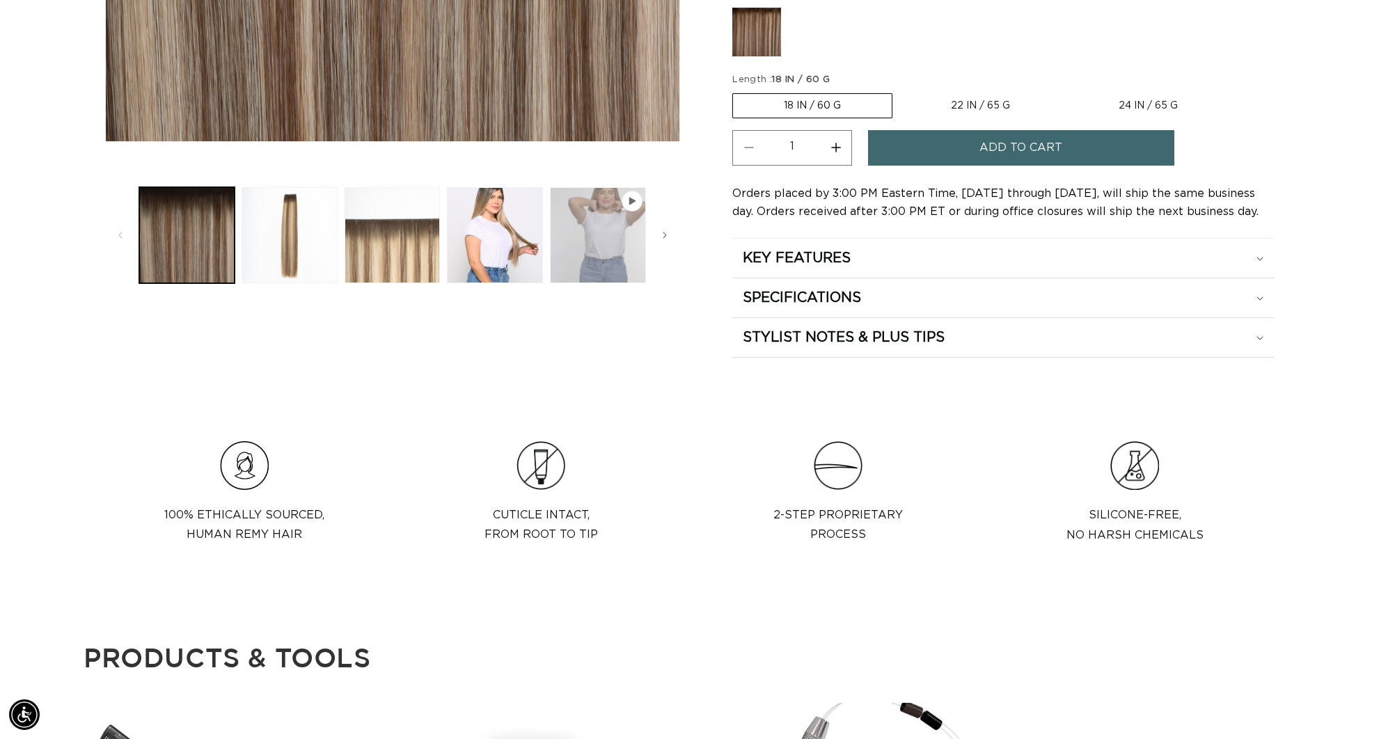
scroll to position [621, 0]
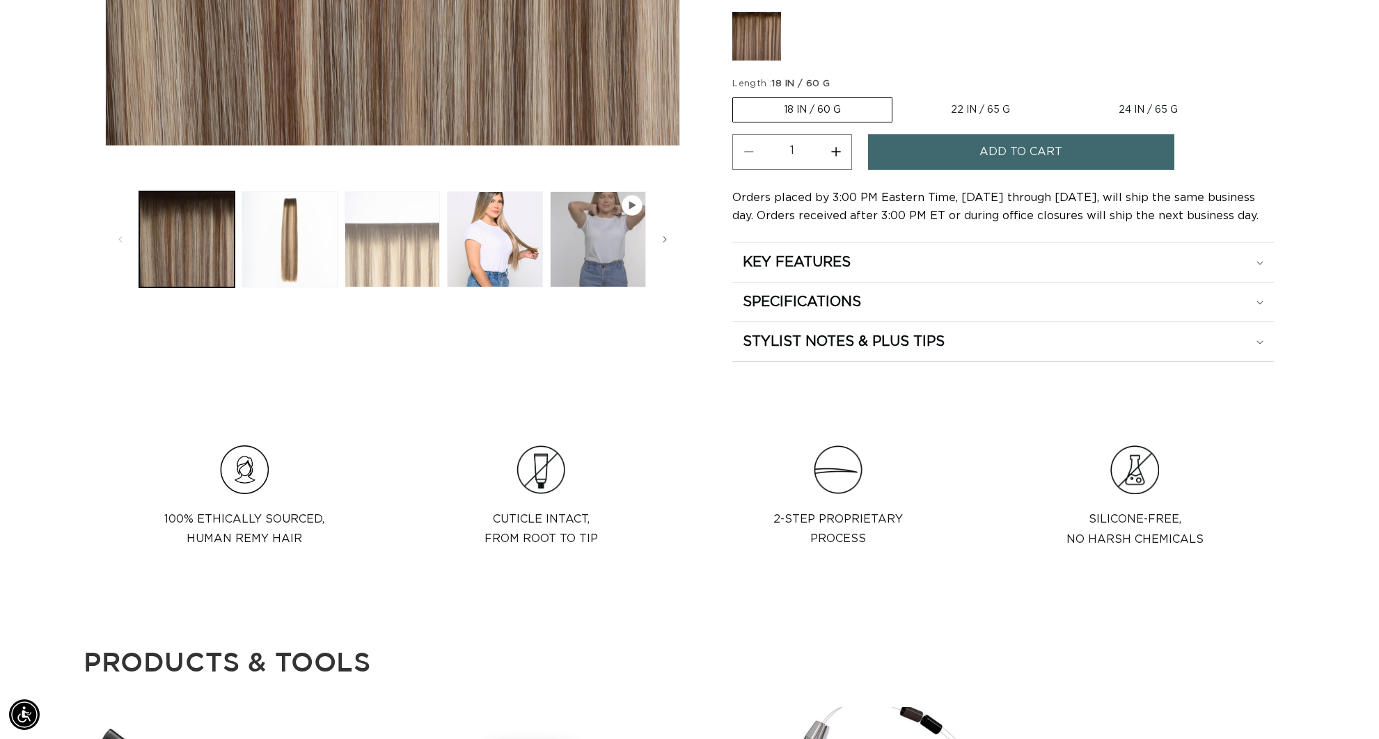
click at [387, 247] on button "Load image 3 in gallery view" at bounding box center [393, 239] width 96 height 96
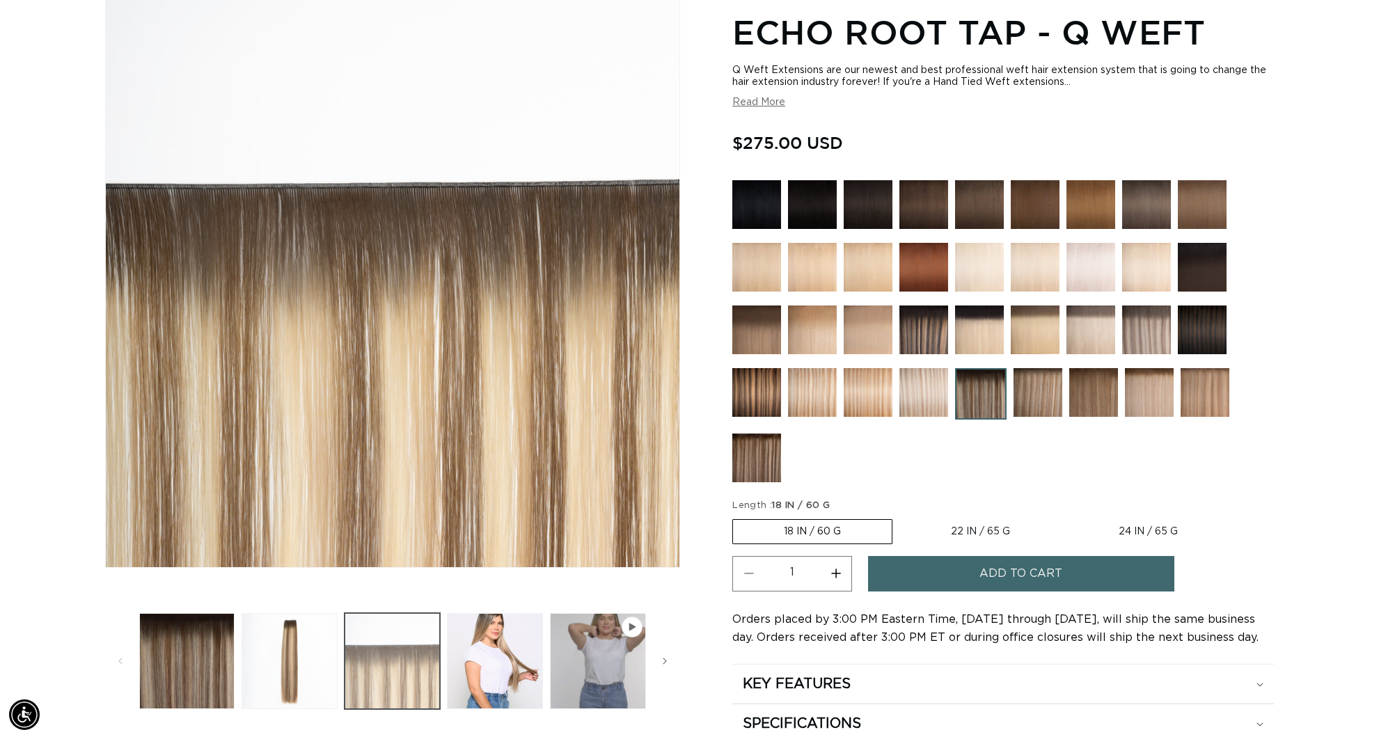
scroll to position [192, 0]
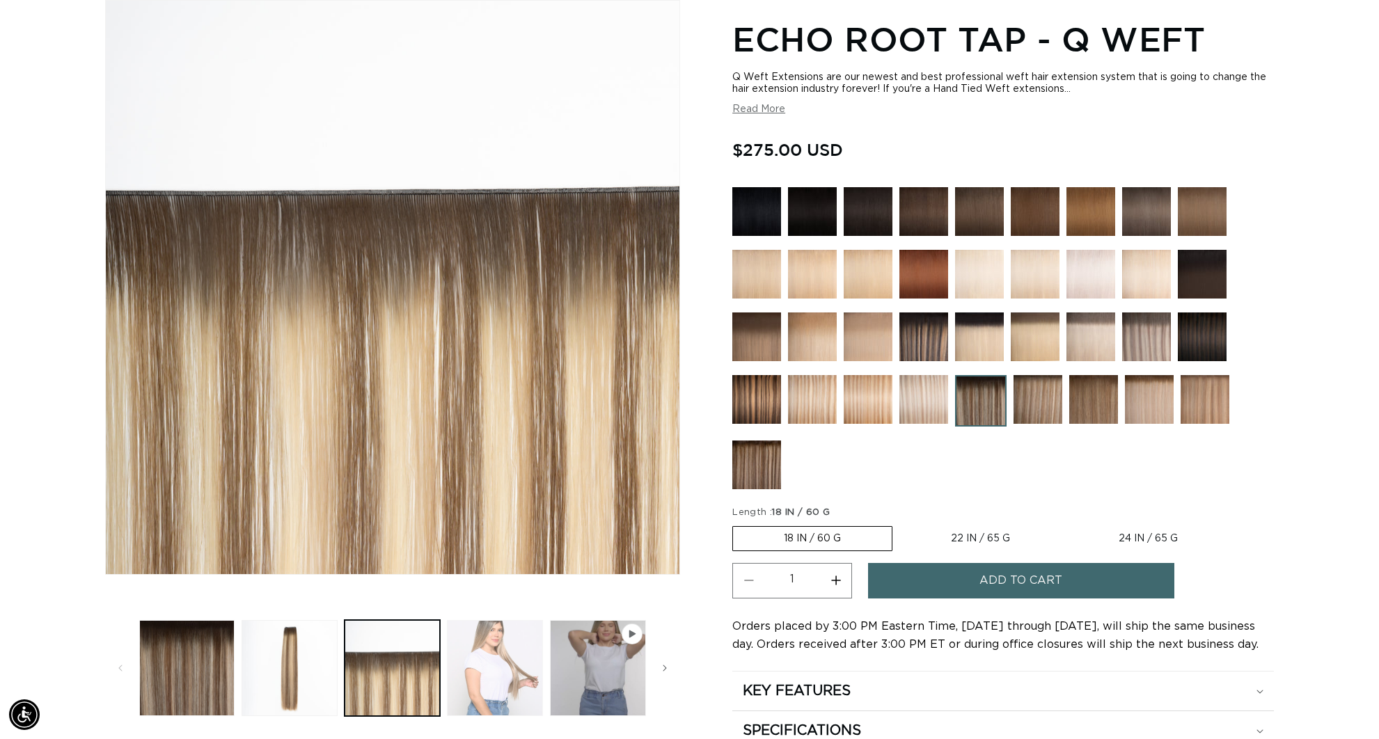
click at [484, 691] on button "Load image 4 in gallery view" at bounding box center [495, 668] width 96 height 96
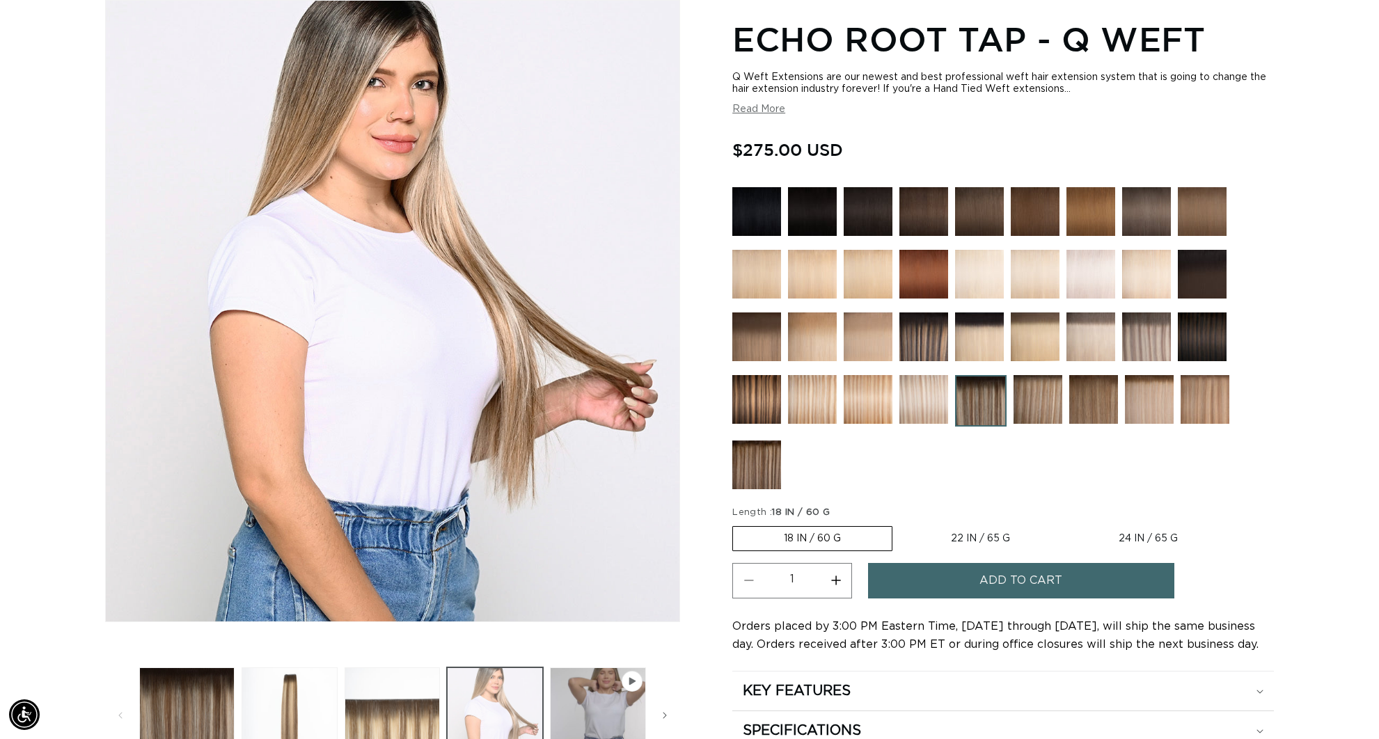
scroll to position [0, 2475]
click at [602, 696] on button "Play video 1 in gallery view" at bounding box center [598, 715] width 96 height 96
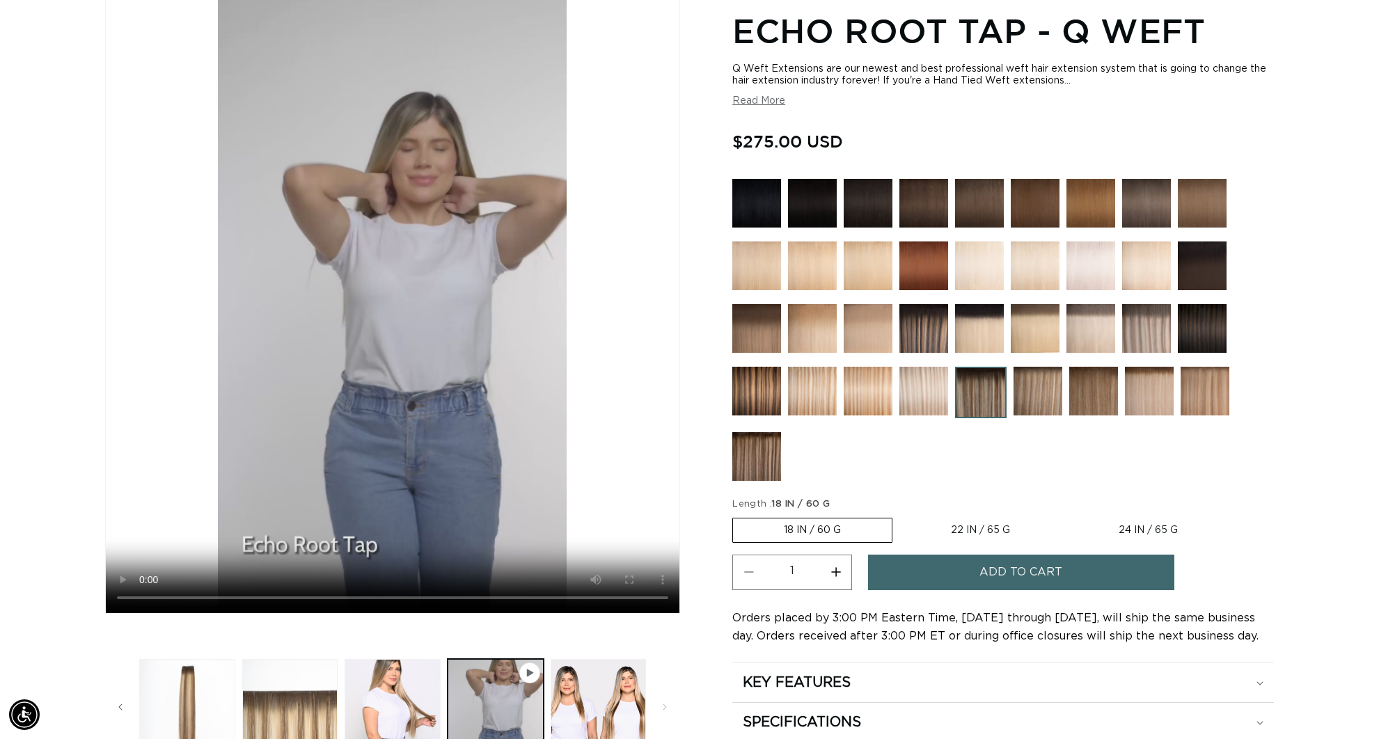
scroll to position [0, 1237]
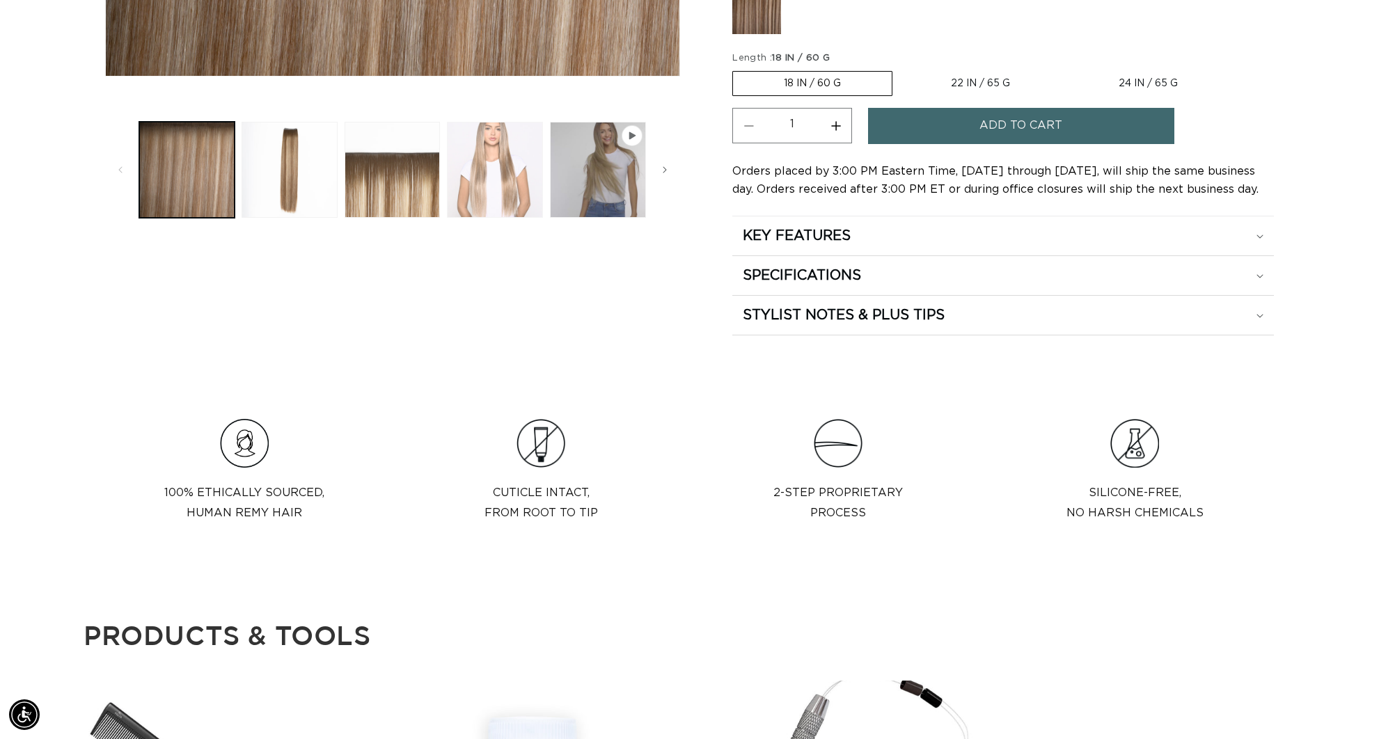
scroll to position [0, 1237]
click at [513, 160] on button "Load image 4 in gallery view" at bounding box center [495, 170] width 96 height 96
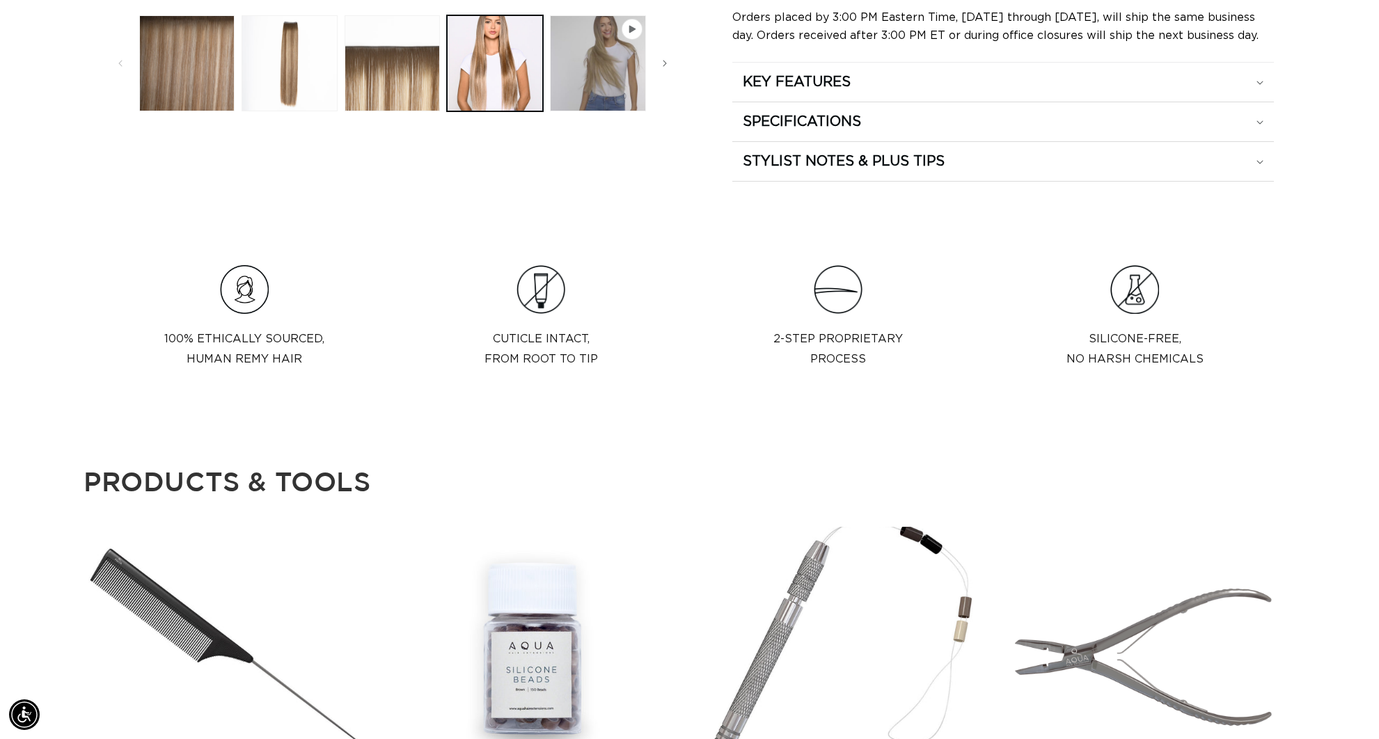
scroll to position [843, 0]
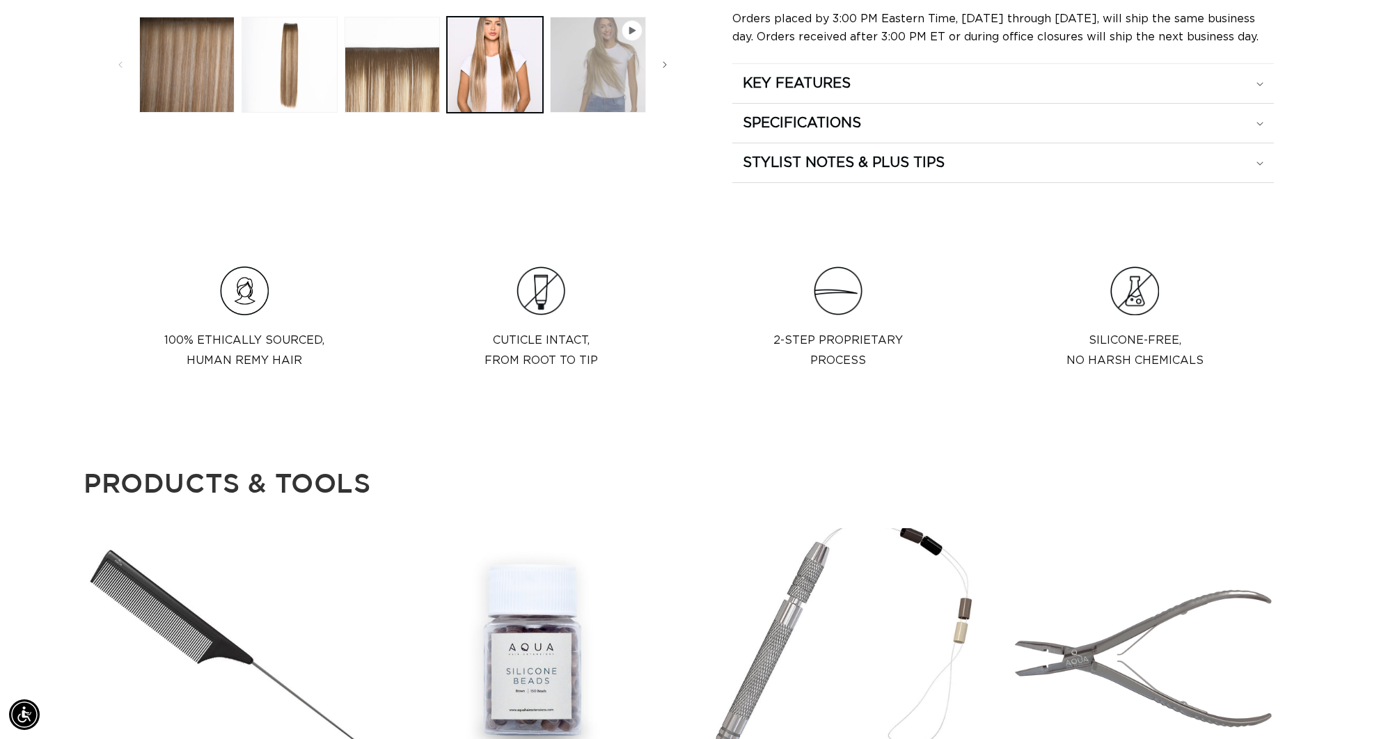
click at [599, 67] on button "Play video 1 in gallery view" at bounding box center [598, 65] width 96 height 96
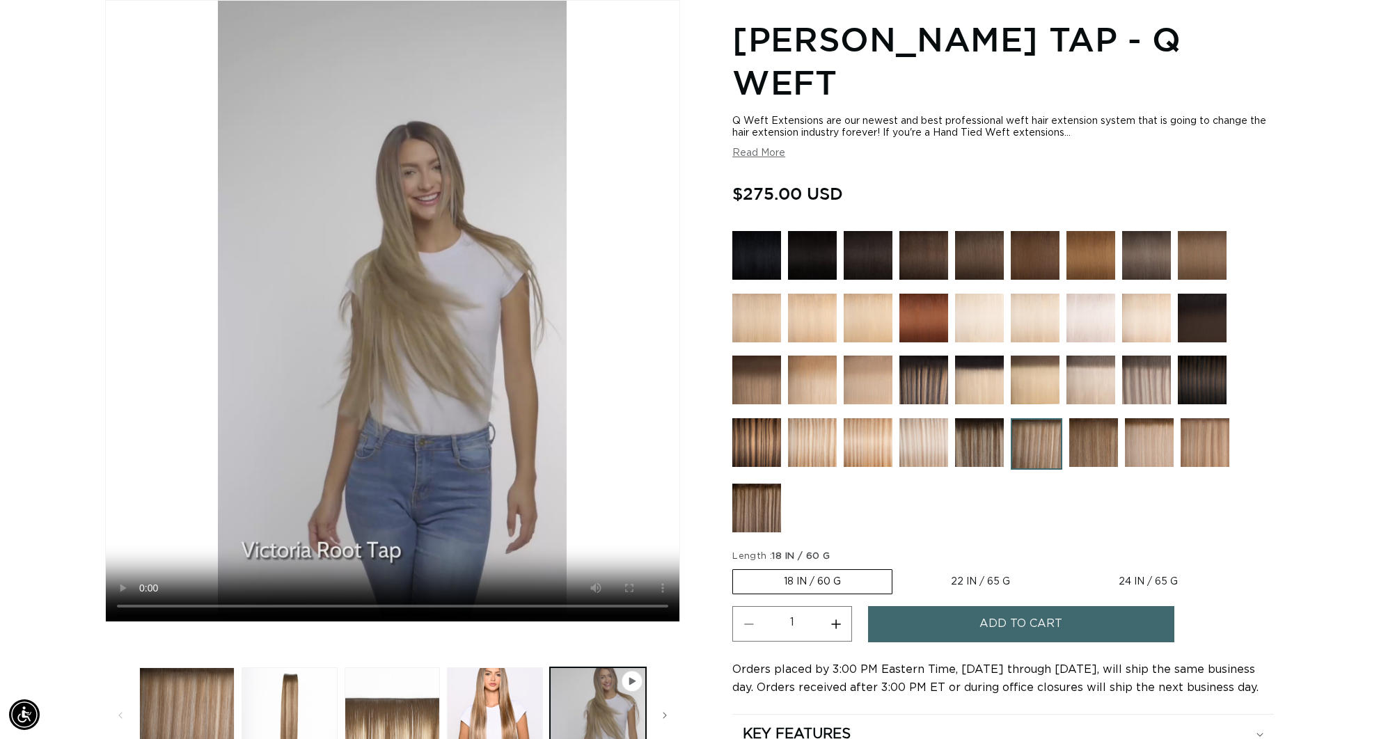
scroll to position [0, 0]
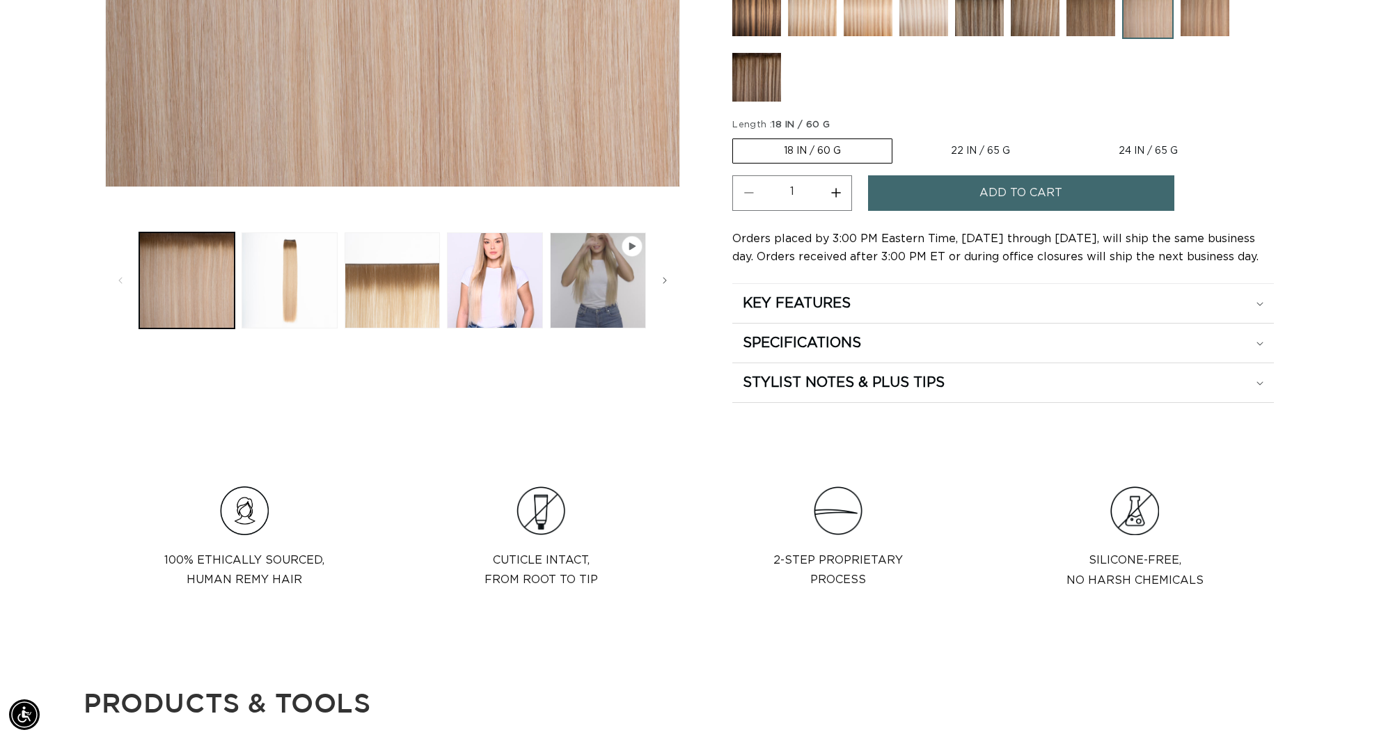
scroll to position [578, 0]
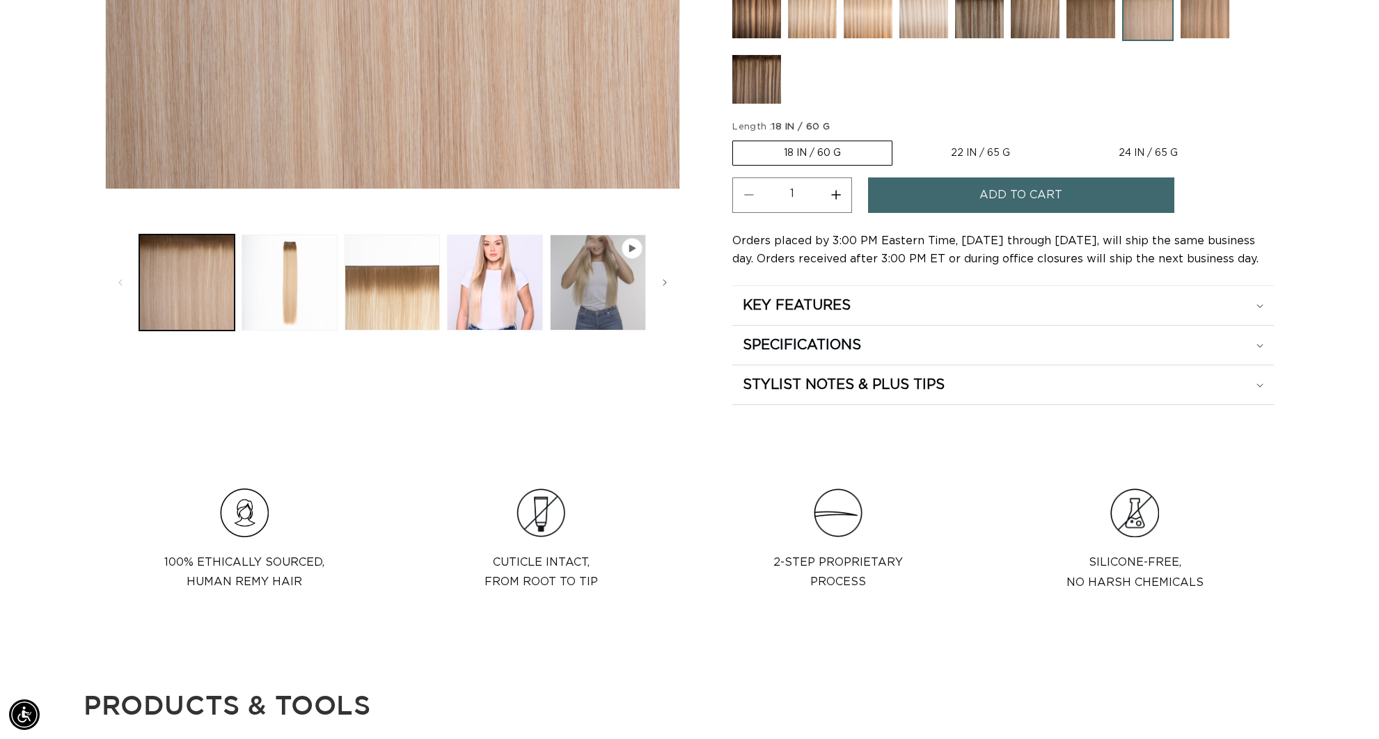
click at [514, 274] on button "Load image 4 in gallery view" at bounding box center [495, 283] width 96 height 96
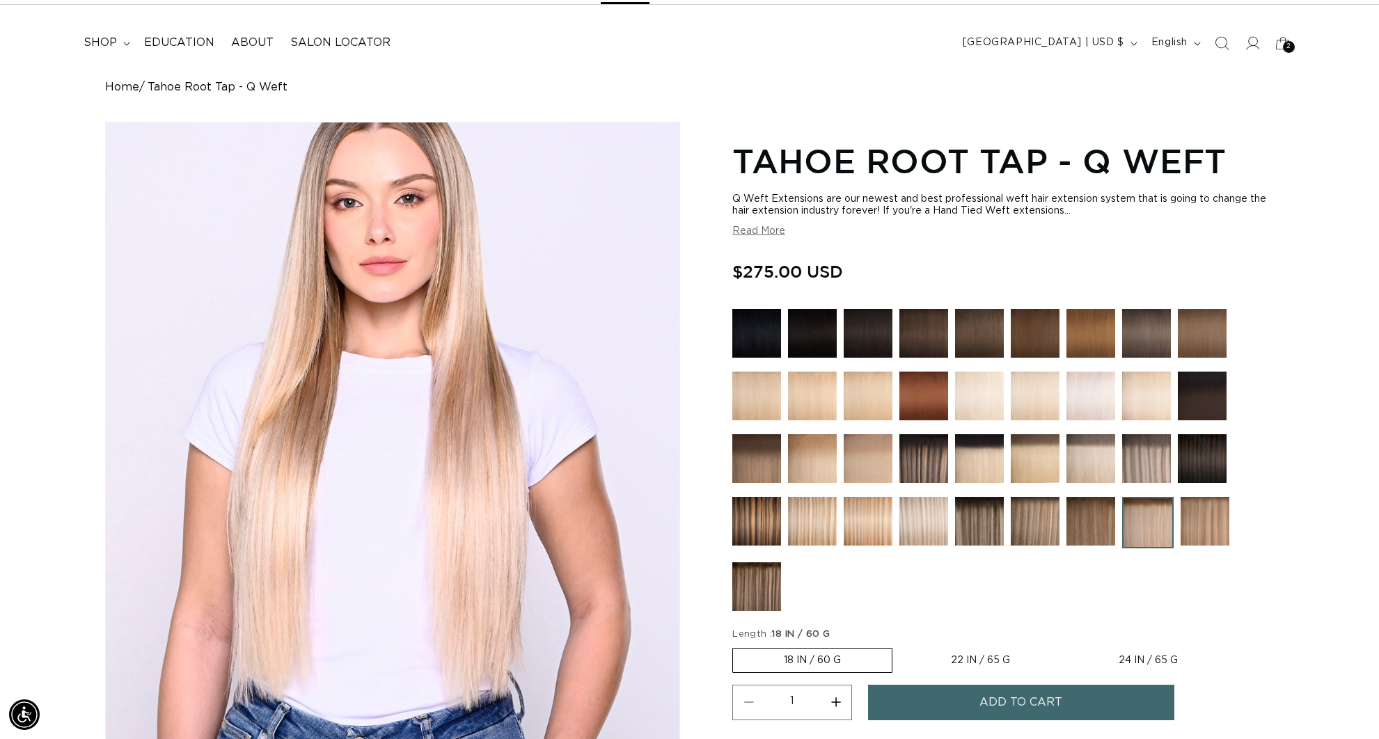
scroll to position [0, 0]
